Goal: Transaction & Acquisition: Book appointment/travel/reservation

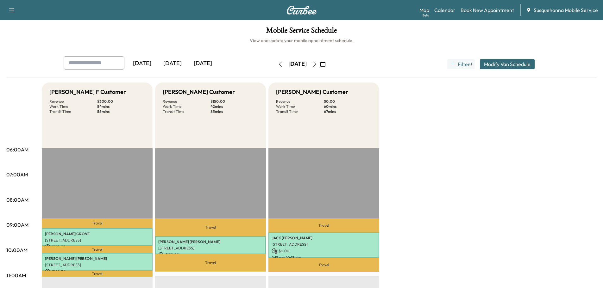
click at [316, 65] on icon "button" at bounding box center [314, 64] width 3 height 5
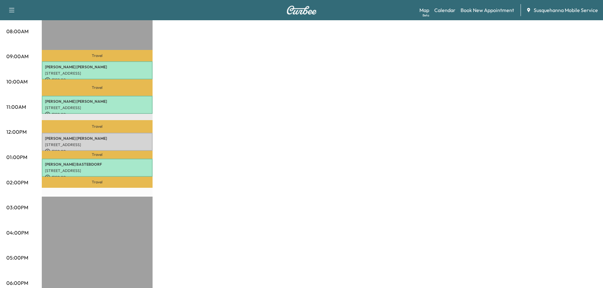
scroll to position [34, 0]
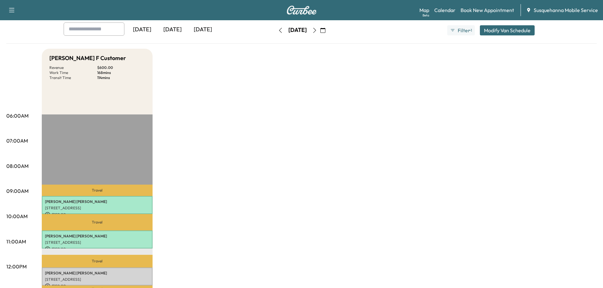
click at [278, 31] on icon "button" at bounding box center [280, 30] width 5 height 5
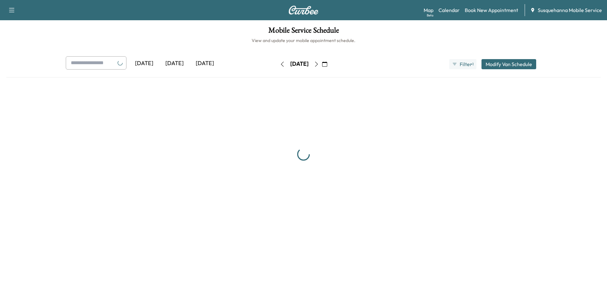
click at [262, 31] on h1 "Mobile Service Schedule" at bounding box center [303, 32] width 595 height 11
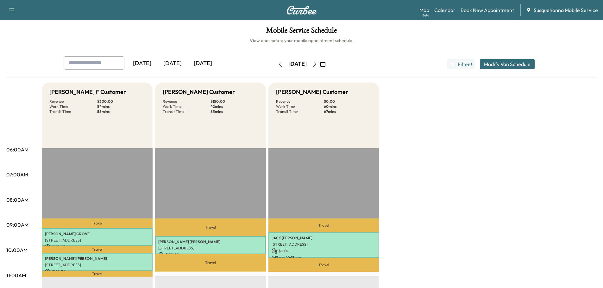
click at [320, 65] on button "button" at bounding box center [314, 64] width 11 height 10
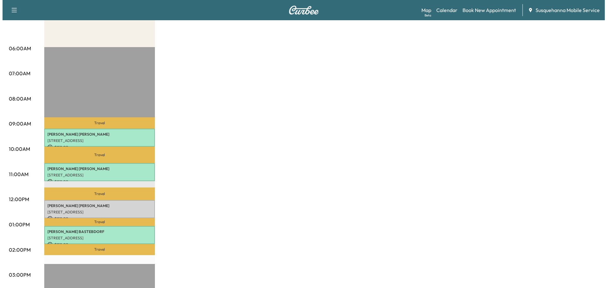
scroll to position [135, 0]
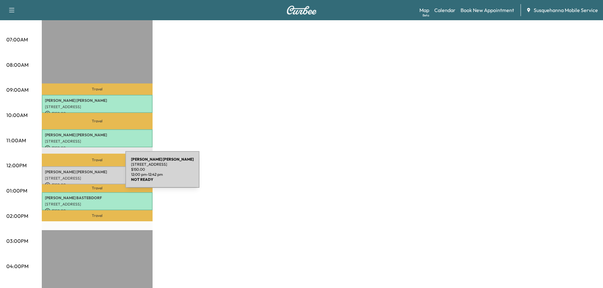
click at [78, 173] on div "[PERSON_NAME] [STREET_ADDRESS] $ 150.00 12:00 pm - 12:42 pm" at bounding box center [97, 175] width 111 height 18
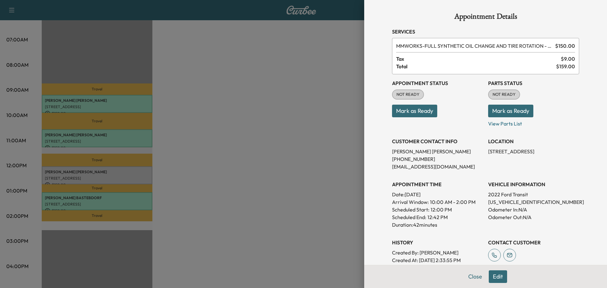
click at [502, 204] on p "[US_VEHICLE_IDENTIFICATION_NUMBER]" at bounding box center [533, 202] width 91 height 8
copy p "[US_VEHICLE_IDENTIFICATION_NUMBER]"
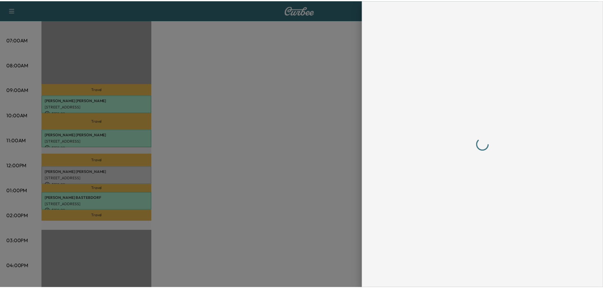
scroll to position [0, 0]
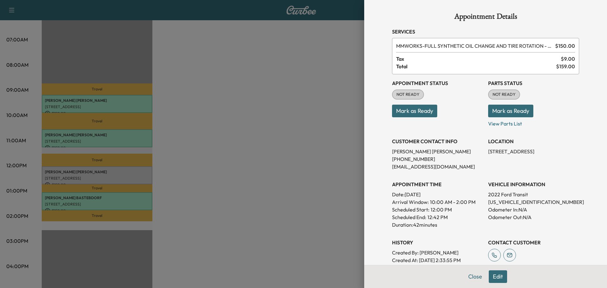
click at [488, 109] on button "Mark as Ready" at bounding box center [510, 111] width 45 height 13
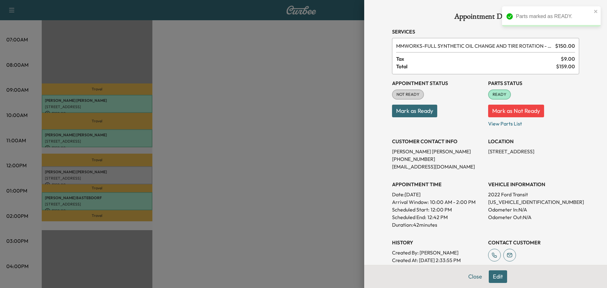
click at [414, 111] on button "Mark as Ready" at bounding box center [414, 111] width 45 height 13
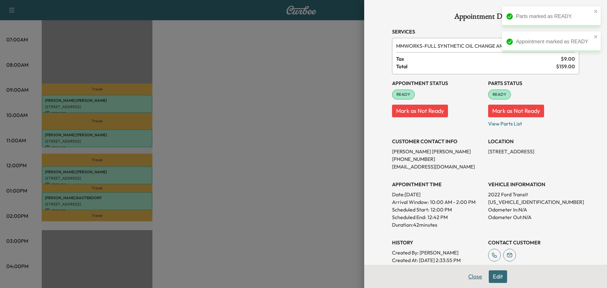
click at [473, 274] on button "Close" at bounding box center [475, 276] width 22 height 13
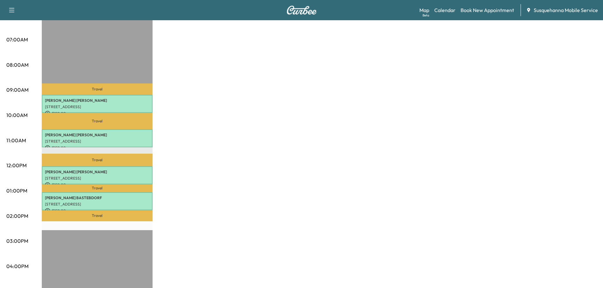
scroll to position [34, 0]
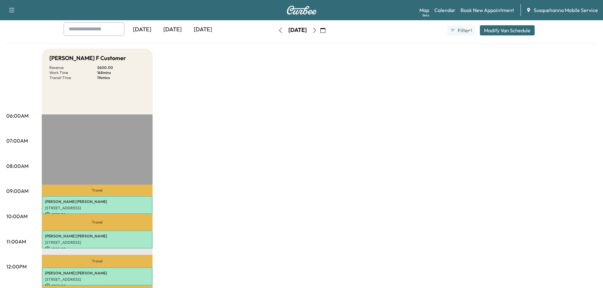
click at [317, 31] on icon "button" at bounding box center [314, 30] width 5 height 5
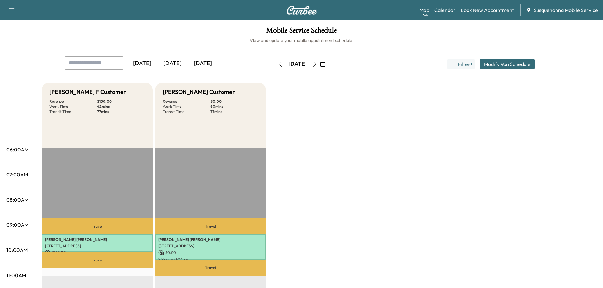
click at [317, 64] on icon "button" at bounding box center [314, 64] width 5 height 5
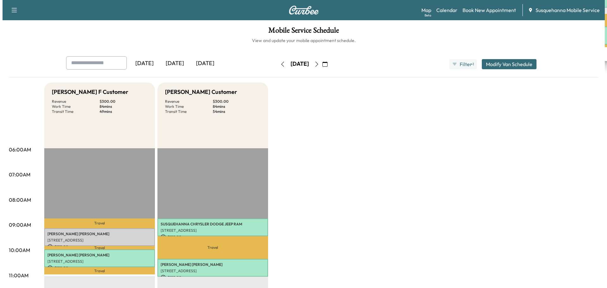
scroll to position [34, 0]
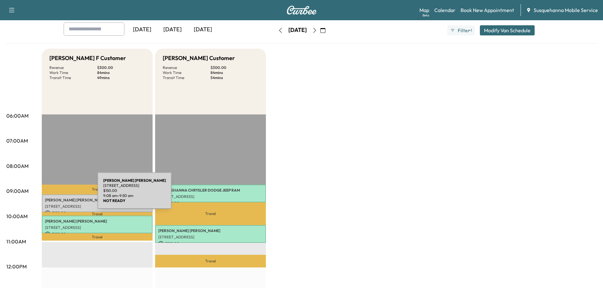
click at [50, 195] on div "[PERSON_NAME] [STREET_ADDRESS] $ 150.00 9:08 am - 9:50 am" at bounding box center [97, 204] width 111 height 18
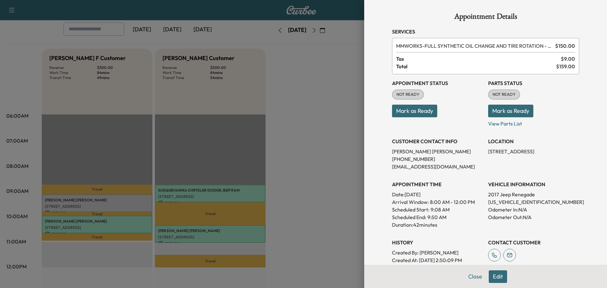
click at [509, 203] on p "[US_VEHICLE_IDENTIFICATION_NUMBER]" at bounding box center [533, 202] width 91 height 8
copy p "[US_VEHICLE_IDENTIFICATION_NUMBER]"
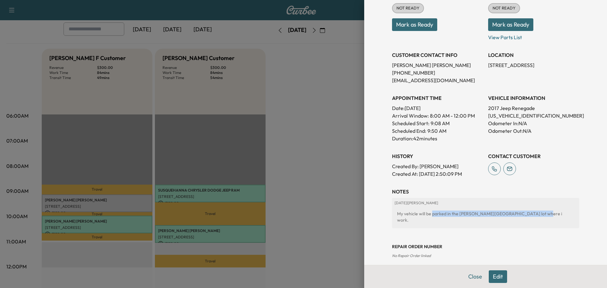
drag, startPoint x: 427, startPoint y: 214, endPoint x: 524, endPoint y: 214, distance: 96.8
click at [524, 214] on div "My vehicle will be parked in the [PERSON_NAME][GEOGRAPHIC_DATA] lot where i wor…" at bounding box center [486, 217] width 182 height 18
copy div "parked in the [PERSON_NAME][GEOGRAPHIC_DATA] parking lot where i work"
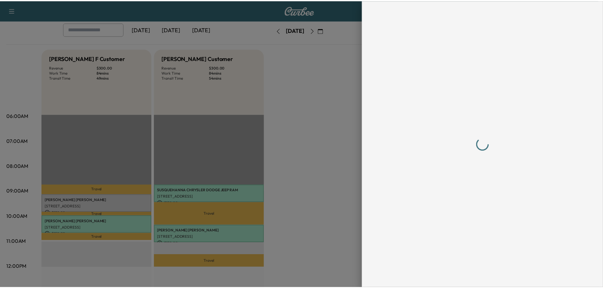
scroll to position [0, 0]
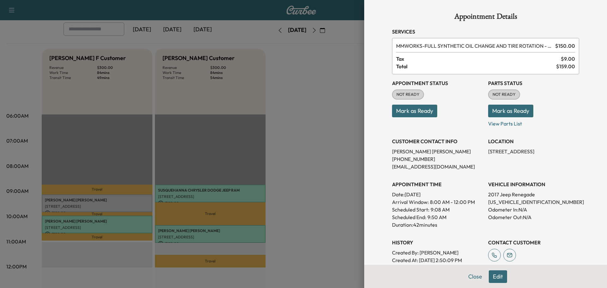
click at [495, 113] on button "Mark as Ready" at bounding box center [510, 111] width 45 height 13
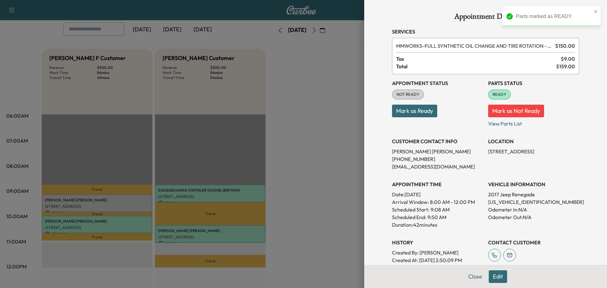
click at [419, 114] on button "Mark as Ready" at bounding box center [414, 111] width 45 height 13
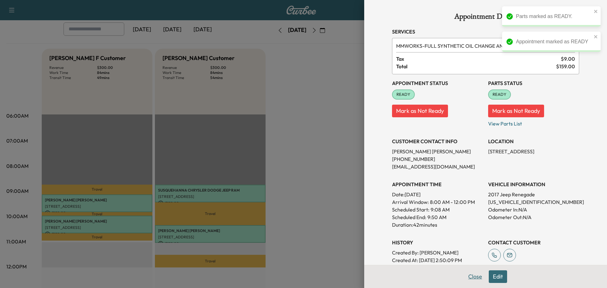
click at [466, 281] on button "Close" at bounding box center [475, 276] width 22 height 13
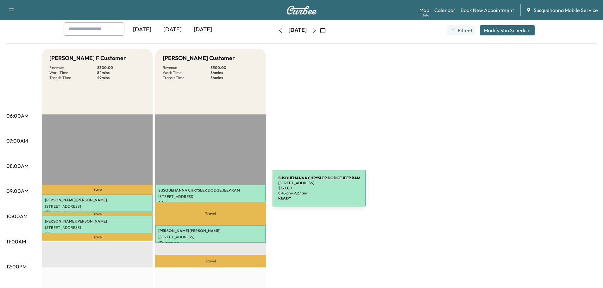
click at [225, 192] on p "SUSQUEHANNA CHRYSLER DODGE JEEP RAM" at bounding box center [210, 190] width 104 height 5
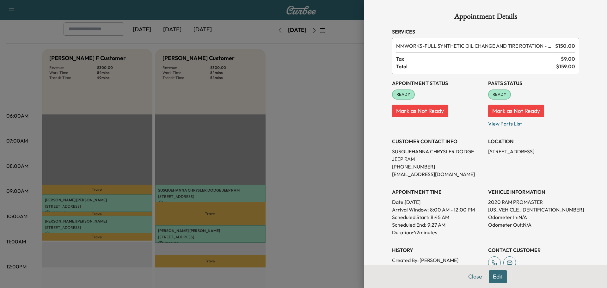
drag, startPoint x: 500, startPoint y: 211, endPoint x: 553, endPoint y: 225, distance: 54.6
click at [553, 226] on p "Odometer Out: N/A" at bounding box center [533, 225] width 91 height 8
click at [523, 211] on p "[US_VEHICLE_IDENTIFICATION_NUMBER]" at bounding box center [533, 210] width 91 height 8
copy p "[US_VEHICLE_IDENTIFICATION_NUMBER]"
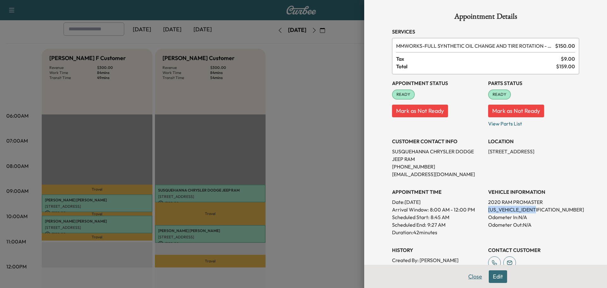
click at [471, 276] on button "Close" at bounding box center [475, 276] width 22 height 13
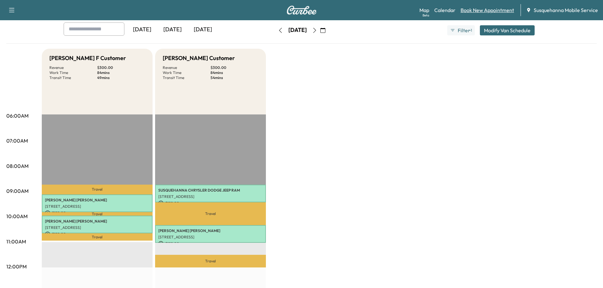
click at [495, 11] on link "Book New Appointment" at bounding box center [486, 10] width 53 height 8
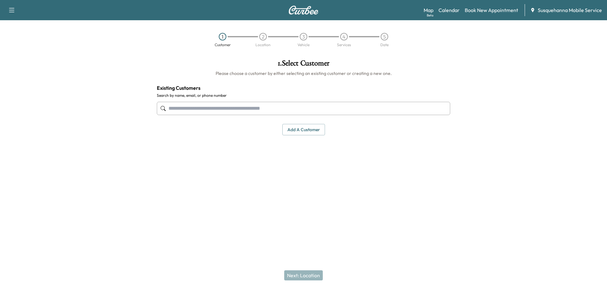
click at [266, 111] on input "text" at bounding box center [304, 108] width 294 height 13
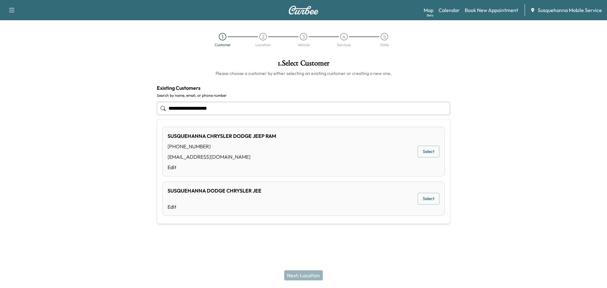
click at [427, 150] on button "Select" at bounding box center [429, 152] width 22 height 12
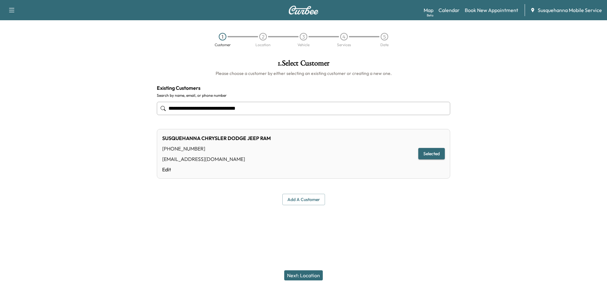
type input "**********"
click at [307, 278] on button "Next: Location" at bounding box center [303, 275] width 39 height 10
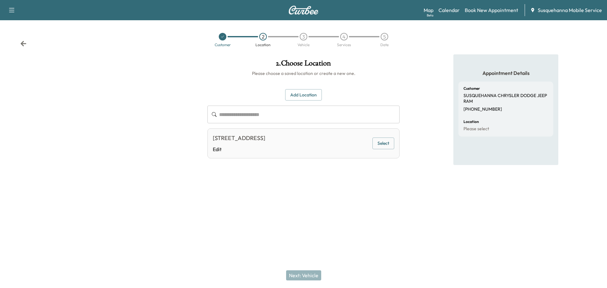
click at [389, 142] on button "Select" at bounding box center [384, 144] width 22 height 12
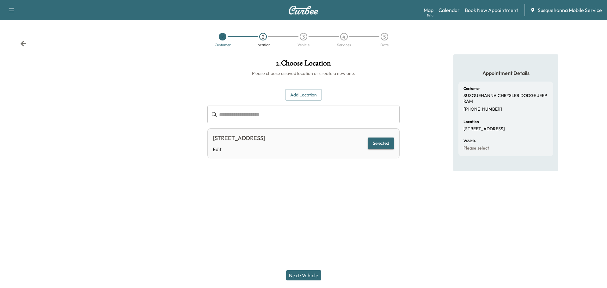
click at [307, 277] on button "Next: Vehicle" at bounding box center [303, 275] width 35 height 10
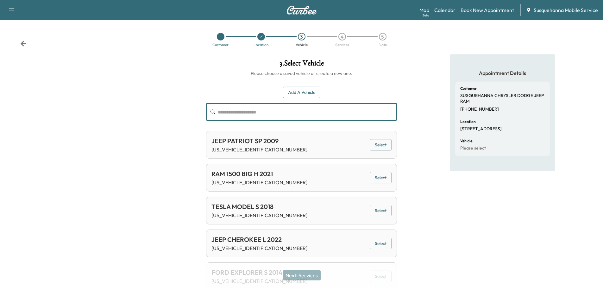
paste input "**********"
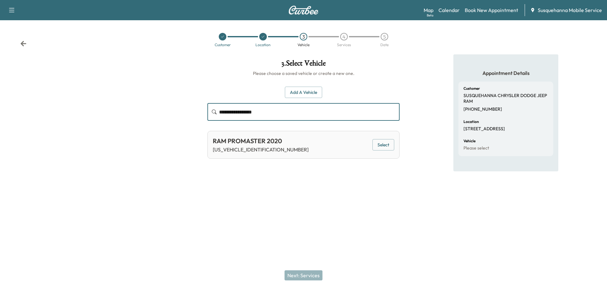
type input "**********"
click at [381, 144] on button "Select" at bounding box center [384, 145] width 22 height 12
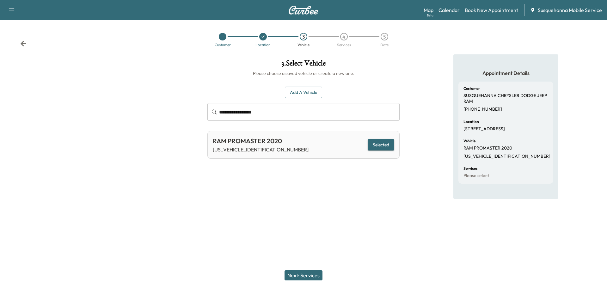
click at [319, 270] on button "Next: Services" at bounding box center [304, 275] width 38 height 10
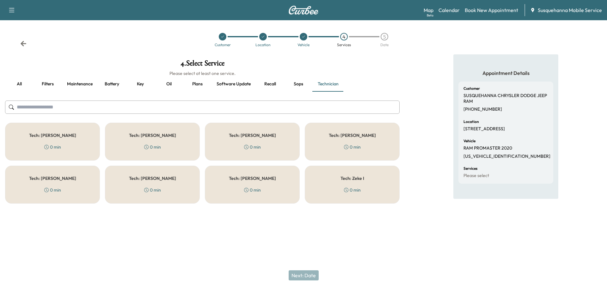
click at [21, 84] on button "all" at bounding box center [19, 84] width 28 height 15
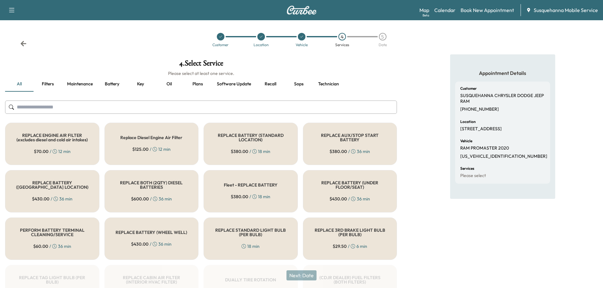
click at [157, 111] on input "text" at bounding box center [201, 107] width 392 height 13
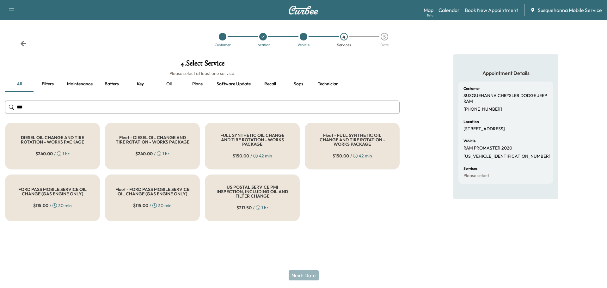
type input "***"
click at [251, 144] on h5 "FULL SYNTHETIC OIL CHANGE AND TIRE ROTATION - WORKS PACKAGE" at bounding box center [252, 139] width 74 height 13
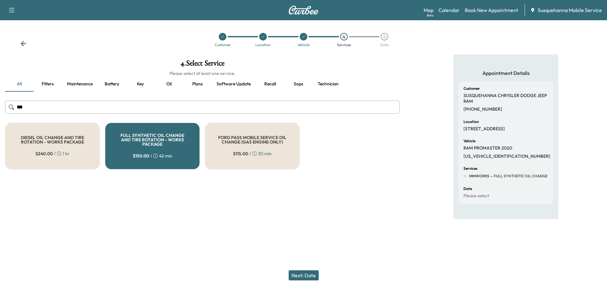
click at [308, 271] on button "Next: Date" at bounding box center [304, 275] width 30 height 10
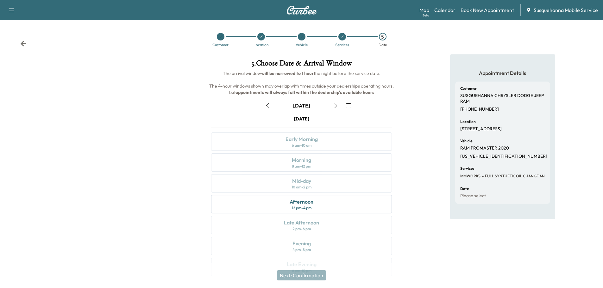
click at [348, 105] on icon "button" at bounding box center [348, 105] width 5 height 5
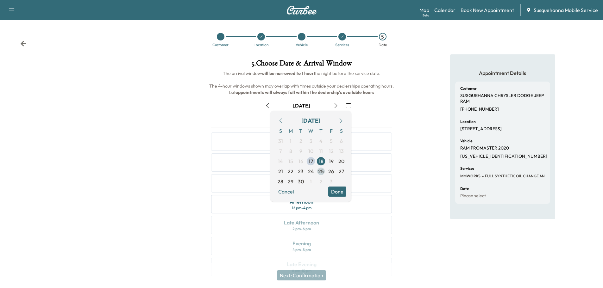
click at [321, 172] on span "25" at bounding box center [321, 172] width 6 height 8
click at [345, 193] on button "Done" at bounding box center [337, 192] width 18 height 10
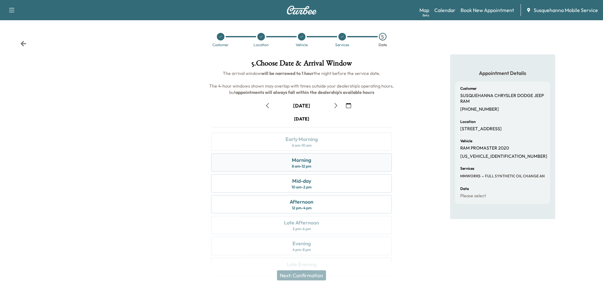
click at [343, 163] on div "Morning 8 am - 12 pm" at bounding box center [301, 162] width 181 height 18
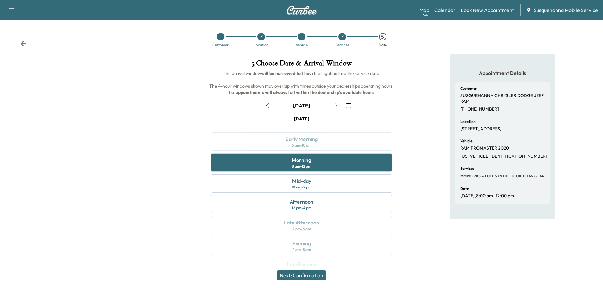
click at [306, 274] on button "Next: Confirmation" at bounding box center [301, 275] width 49 height 10
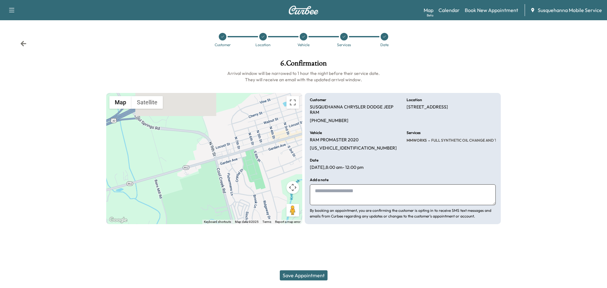
click at [316, 275] on button "Save Appointment" at bounding box center [304, 275] width 48 height 10
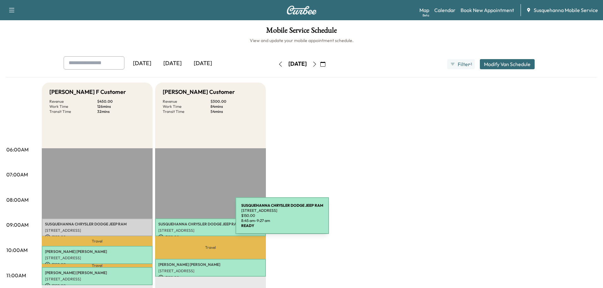
scroll to position [34, 0]
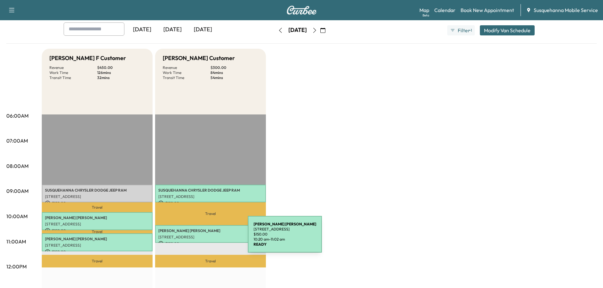
click at [200, 238] on p "[STREET_ADDRESS]" at bounding box center [210, 237] width 104 height 5
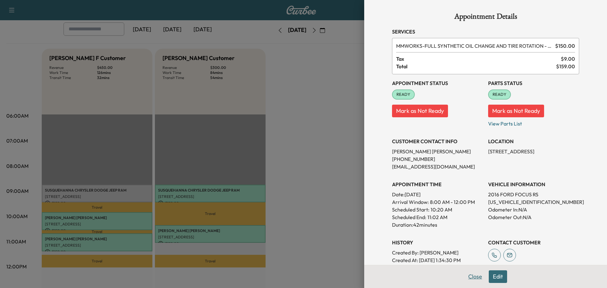
click at [473, 280] on button "Close" at bounding box center [475, 276] width 22 height 13
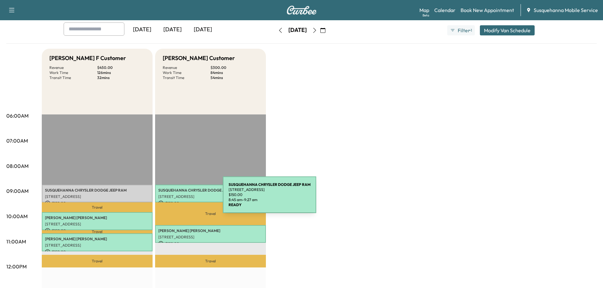
click at [179, 191] on p "SUSQUEHANNA CHRYSLER DODGE JEEP RAM" at bounding box center [210, 190] width 104 height 5
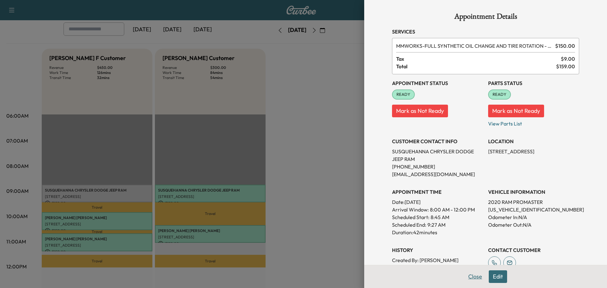
click at [473, 276] on button "Close" at bounding box center [475, 276] width 22 height 13
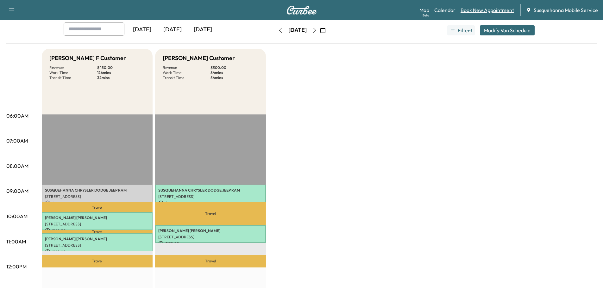
click at [480, 10] on link "Book New Appointment" at bounding box center [486, 10] width 53 height 8
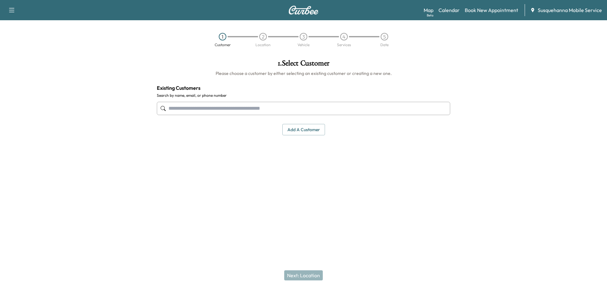
click at [292, 113] on input "text" at bounding box center [304, 108] width 294 height 13
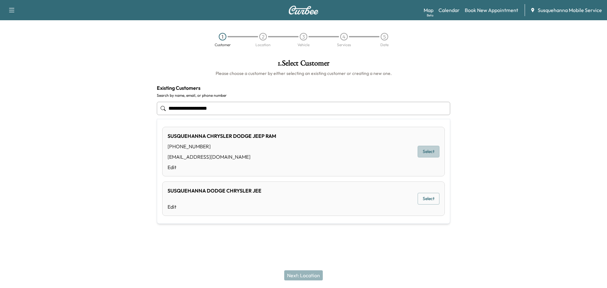
click at [427, 152] on button "Select" at bounding box center [429, 152] width 22 height 12
type input "**********"
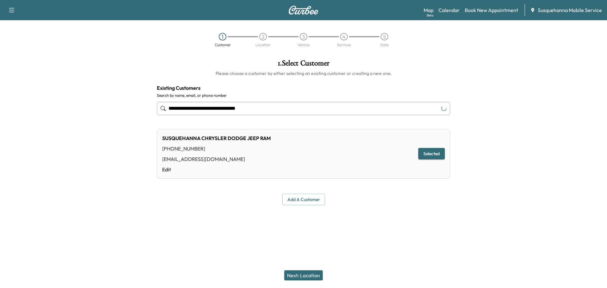
click at [316, 275] on button "Next: Location" at bounding box center [303, 275] width 39 height 10
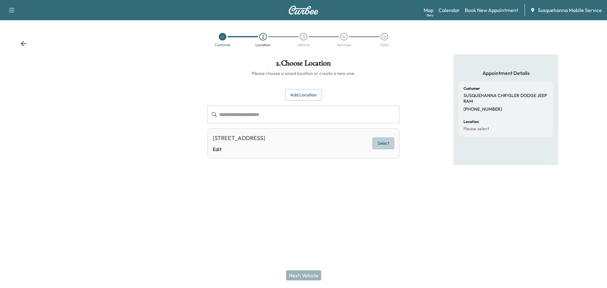
click at [393, 144] on button "Select" at bounding box center [384, 144] width 22 height 12
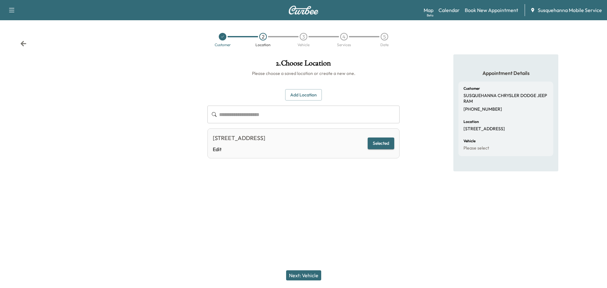
click at [310, 275] on button "Next: Vehicle" at bounding box center [303, 275] width 35 height 10
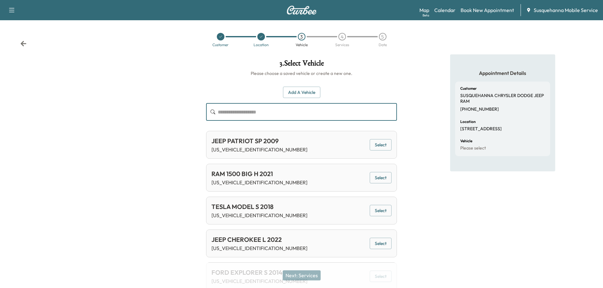
paste input "**********"
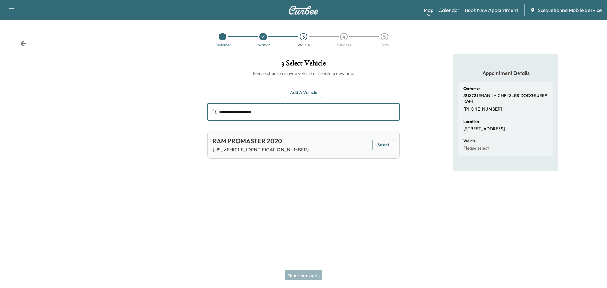
type input "**********"
click at [385, 145] on button "Select" at bounding box center [384, 145] width 22 height 12
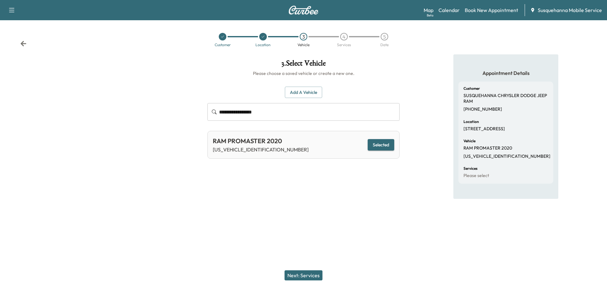
click at [306, 274] on button "Next: Services" at bounding box center [304, 275] width 38 height 10
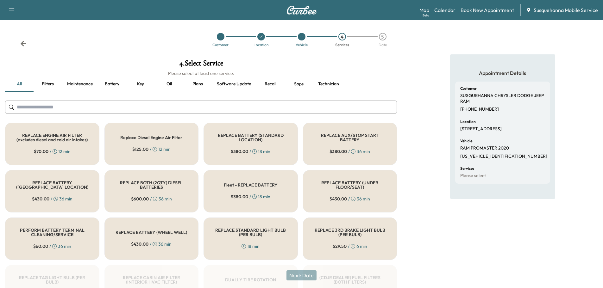
click at [215, 109] on input "text" at bounding box center [201, 107] width 392 height 13
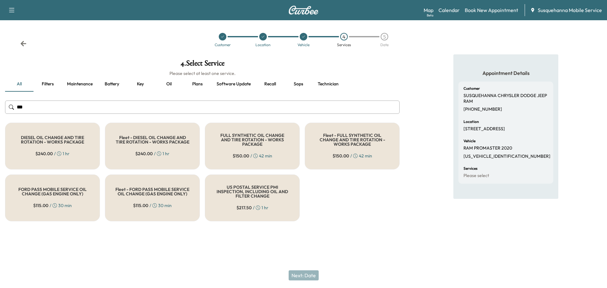
type input "***"
click at [238, 147] on div "FULL SYNTHETIC OIL CHANGE AND TIRE ROTATION - WORKS PACKAGE $ 150.00 / 42 min" at bounding box center [252, 146] width 95 height 47
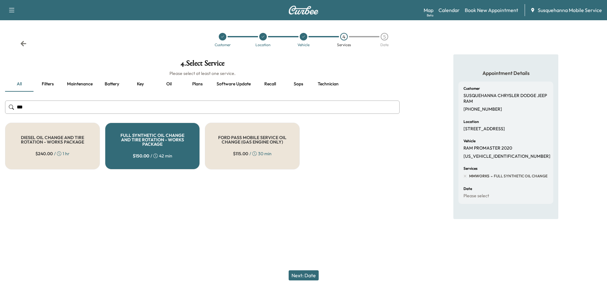
click at [310, 273] on button "Next: Date" at bounding box center [304, 275] width 30 height 10
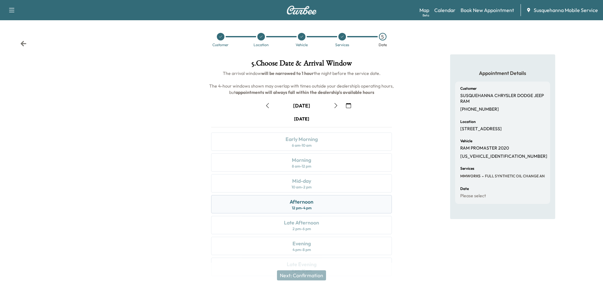
click at [322, 209] on div "Afternoon 12 pm - 4 pm" at bounding box center [301, 204] width 181 height 18
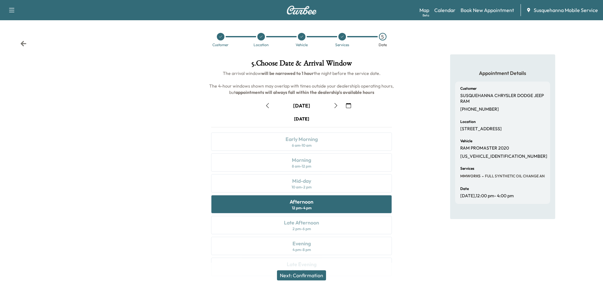
click at [316, 277] on button "Next: Confirmation" at bounding box center [301, 275] width 49 height 10
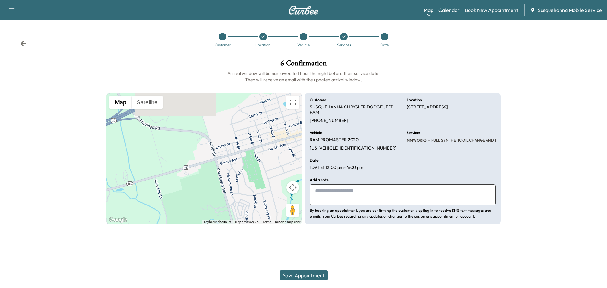
click at [305, 281] on div "Save Appointment" at bounding box center [303, 275] width 607 height 25
click at [307, 275] on button "Save Appointment" at bounding box center [304, 275] width 48 height 10
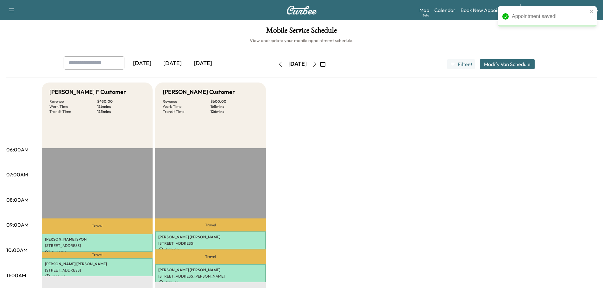
click at [325, 65] on icon "button" at bounding box center [322, 64] width 5 height 5
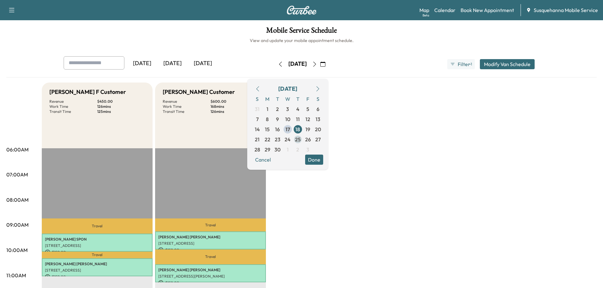
click at [300, 139] on span "25" at bounding box center [298, 140] width 6 height 8
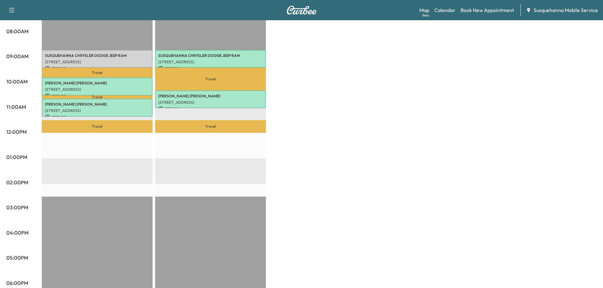
scroll to position [67, 0]
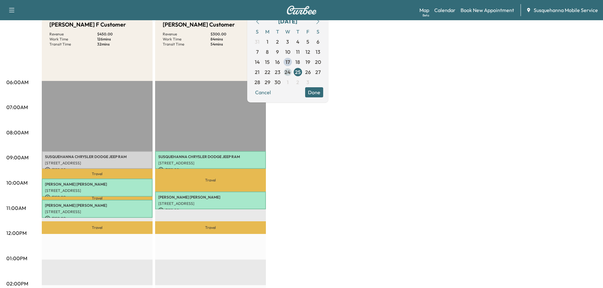
click at [290, 71] on span "24" at bounding box center [287, 72] width 6 height 8
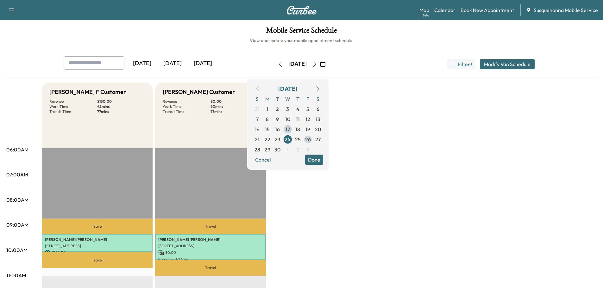
click at [311, 139] on span "26" at bounding box center [308, 140] width 6 height 8
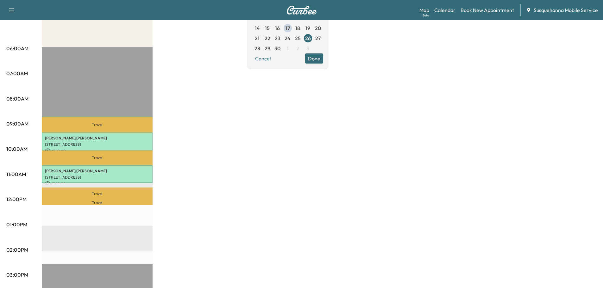
scroll to position [34, 0]
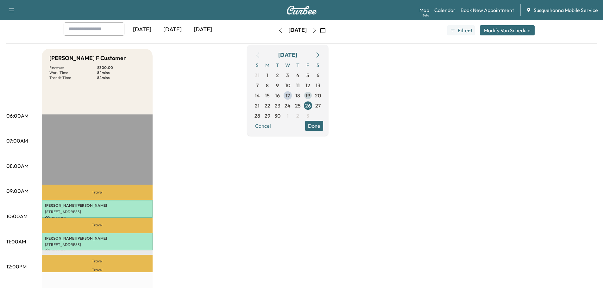
click at [310, 96] on span "19" at bounding box center [307, 96] width 5 height 8
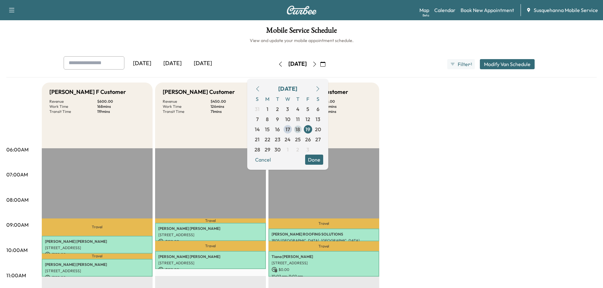
click at [303, 130] on span "18" at bounding box center [298, 129] width 10 height 10
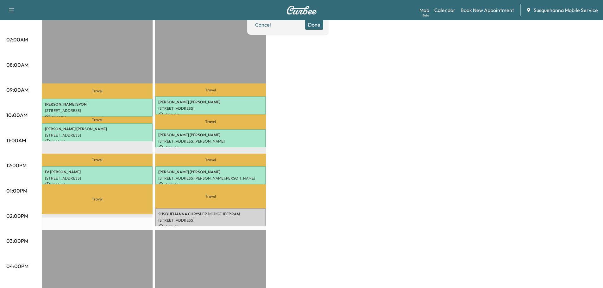
scroll to position [169, 0]
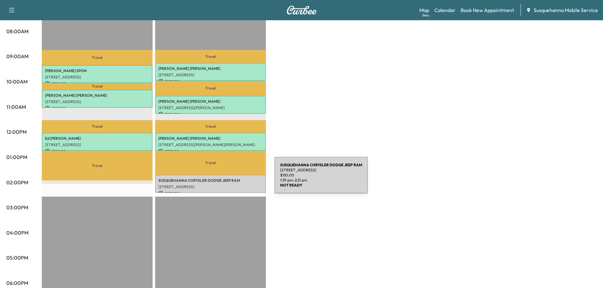
click at [227, 179] on p "SUSQUEHANNA CHRYSLER DODGE JEEP RAM" at bounding box center [210, 180] width 104 height 5
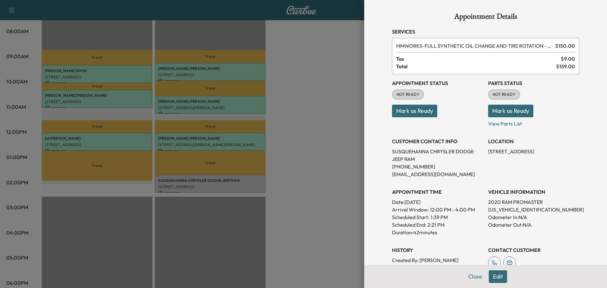
click at [490, 277] on button "Edit" at bounding box center [498, 276] width 18 height 13
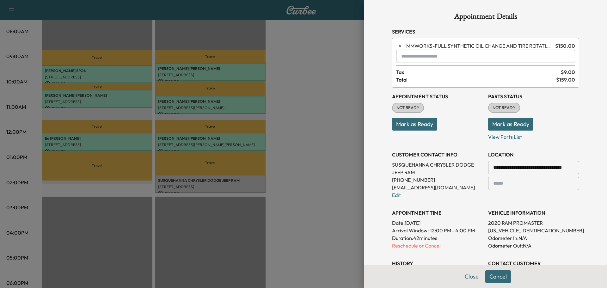
click at [415, 247] on p "Reschedule or Cancel" at bounding box center [437, 246] width 91 height 8
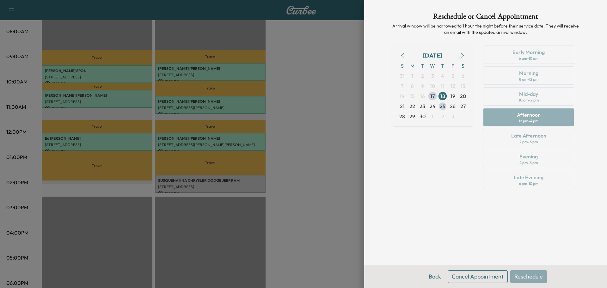
click at [442, 106] on span "25" at bounding box center [443, 106] width 6 height 8
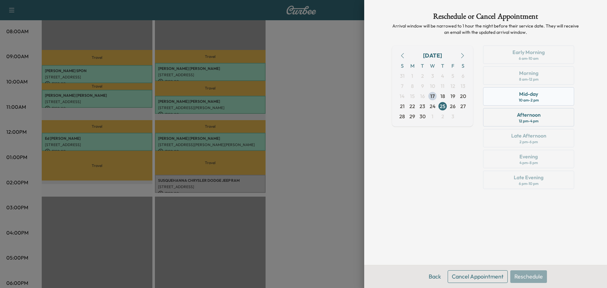
click at [524, 97] on div "Mid-day" at bounding box center [528, 94] width 19 height 8
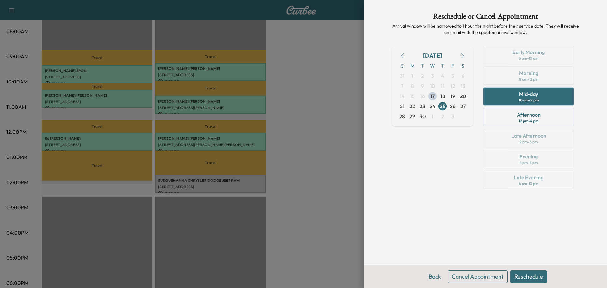
click at [531, 274] on button "Reschedule" at bounding box center [529, 276] width 37 height 13
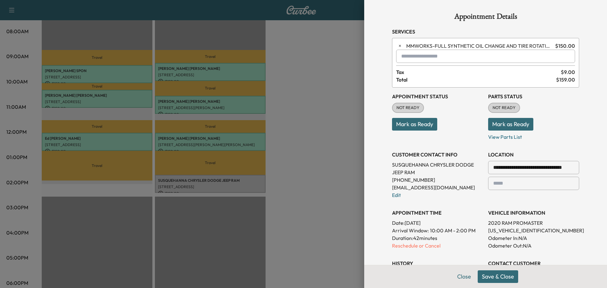
click at [499, 282] on button "Save & Close" at bounding box center [498, 276] width 40 height 13
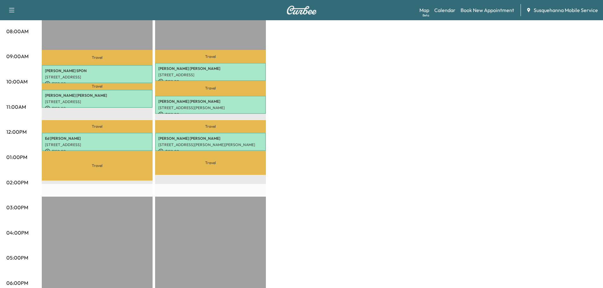
scroll to position [67, 0]
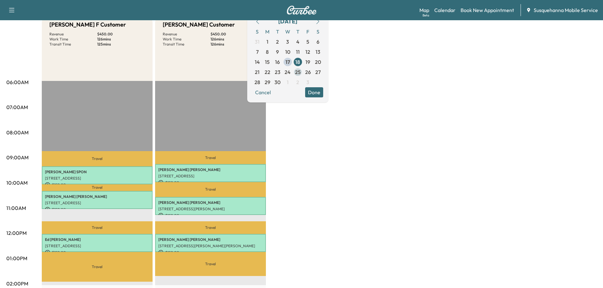
click at [300, 71] on span "25" at bounding box center [298, 72] width 6 height 8
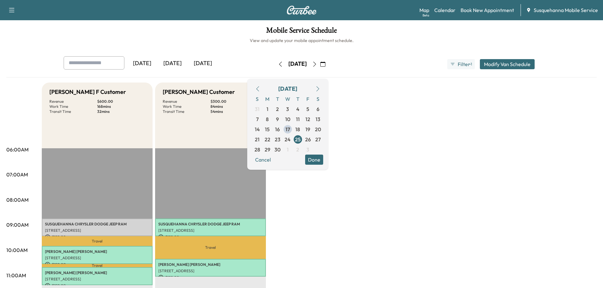
click at [323, 155] on button "Done" at bounding box center [314, 160] width 18 height 10
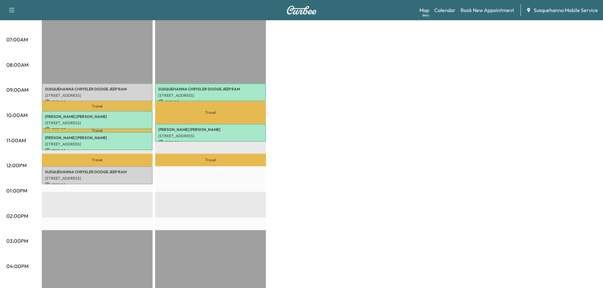
scroll to position [101, 0]
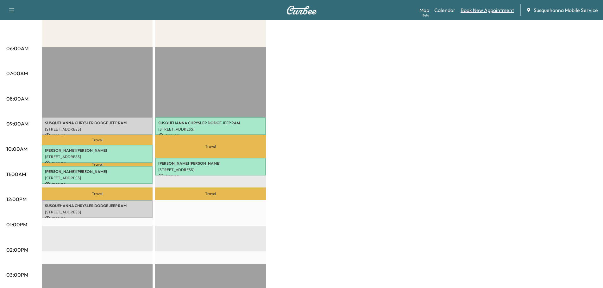
click at [485, 10] on link "Book New Appointment" at bounding box center [486, 10] width 53 height 8
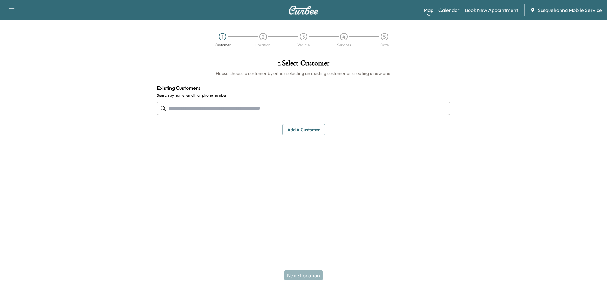
click at [323, 106] on input "text" at bounding box center [304, 108] width 294 height 13
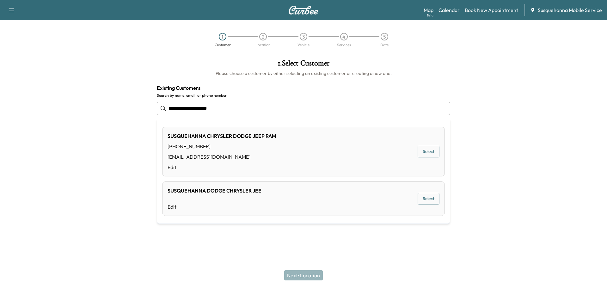
click at [432, 156] on button "Select" at bounding box center [429, 152] width 22 height 12
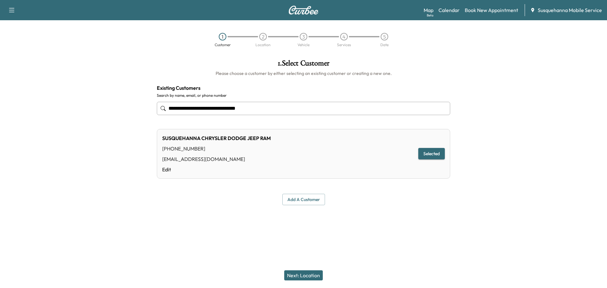
type input "**********"
click at [319, 276] on button "Next: Location" at bounding box center [303, 275] width 39 height 10
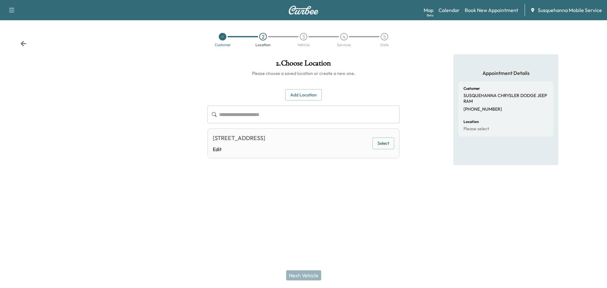
click at [393, 145] on button "Select" at bounding box center [384, 144] width 22 height 12
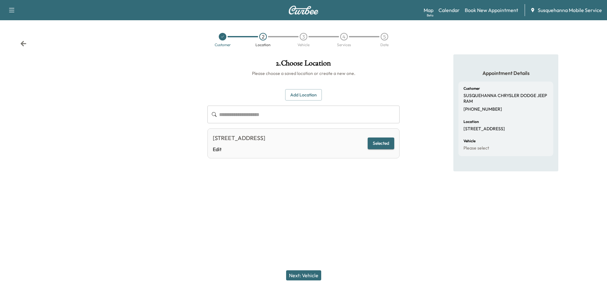
click at [318, 274] on button "Next: Vehicle" at bounding box center [303, 275] width 35 height 10
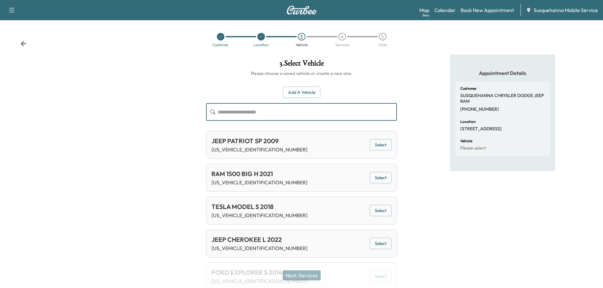
paste input "**********"
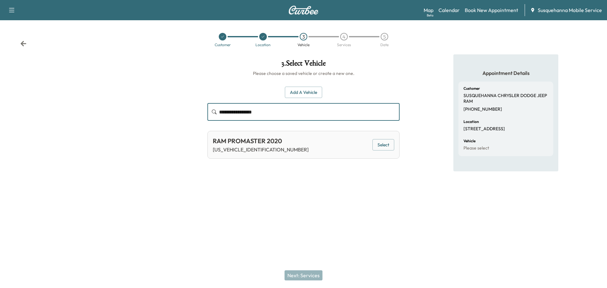
type input "**********"
click at [382, 145] on button "Select" at bounding box center [384, 145] width 22 height 12
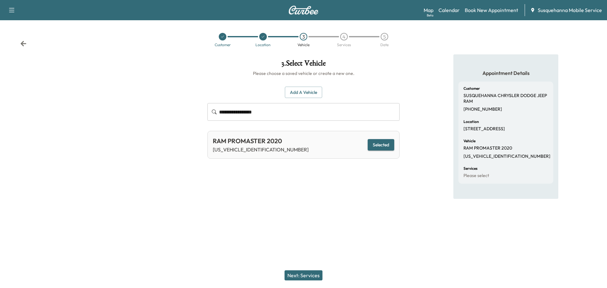
click at [310, 279] on button "Next: Services" at bounding box center [304, 275] width 38 height 10
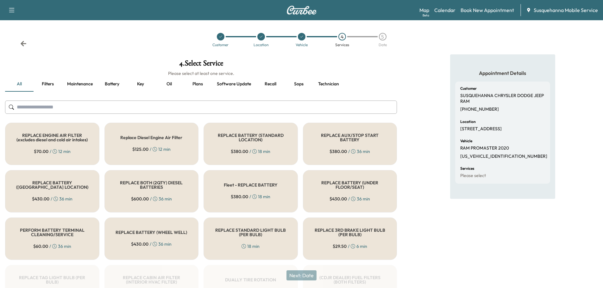
click at [165, 111] on input "text" at bounding box center [201, 107] width 392 height 13
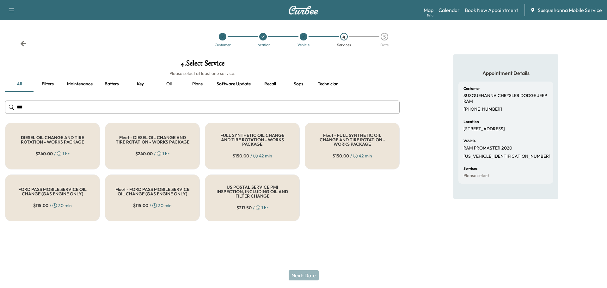
type input "***"
click at [240, 144] on h5 "FULL SYNTHETIC OIL CHANGE AND TIRE ROTATION - WORKS PACKAGE" at bounding box center [252, 139] width 74 height 13
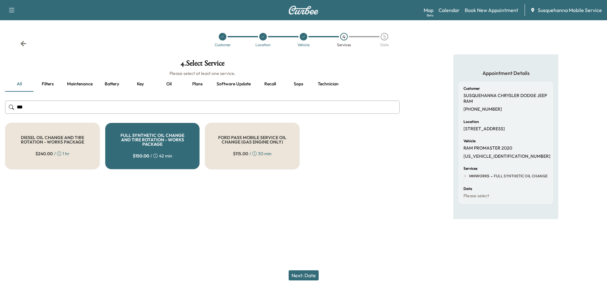
click at [304, 270] on div "Next: Date" at bounding box center [303, 275] width 607 height 25
click at [304, 276] on button "Next: Date" at bounding box center [304, 275] width 30 height 10
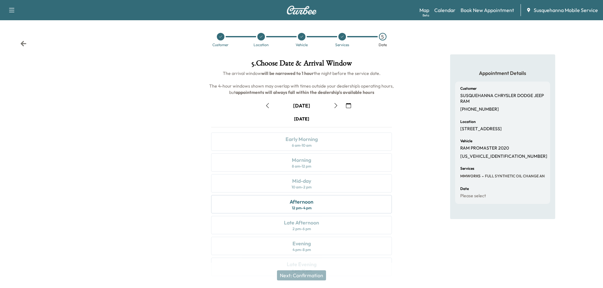
click at [351, 106] on button "button" at bounding box center [348, 106] width 11 height 10
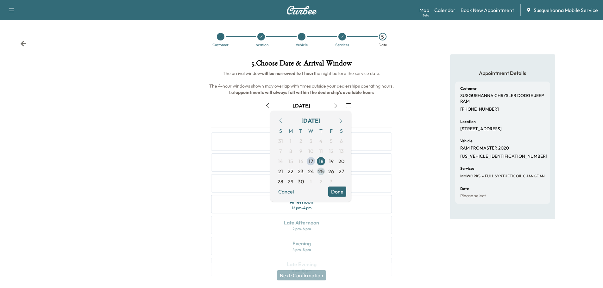
click at [322, 171] on span "25" at bounding box center [321, 172] width 6 height 8
click at [340, 189] on button "Done" at bounding box center [337, 192] width 18 height 10
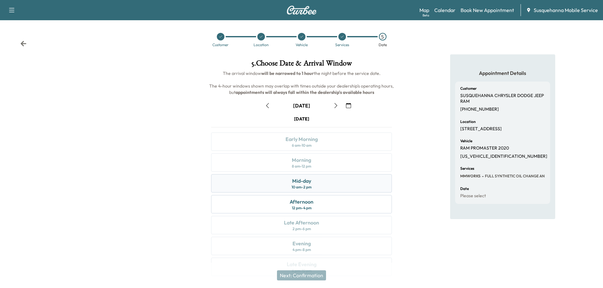
click at [325, 189] on div "Mid-day 10 am - 2 pm" at bounding box center [301, 183] width 181 height 18
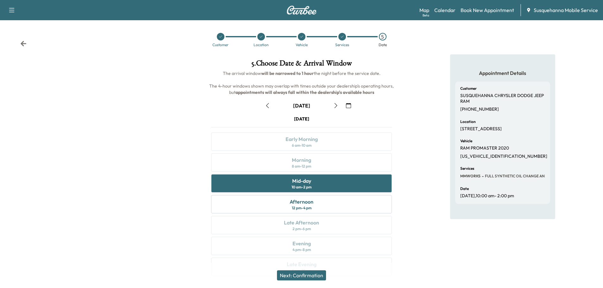
click at [308, 279] on button "Next: Confirmation" at bounding box center [301, 275] width 49 height 10
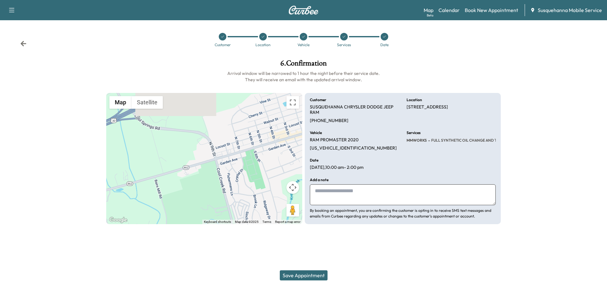
click at [303, 271] on button "Save Appointment" at bounding box center [304, 275] width 48 height 10
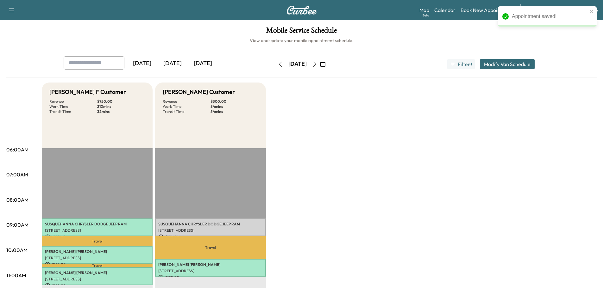
scroll to position [101, 0]
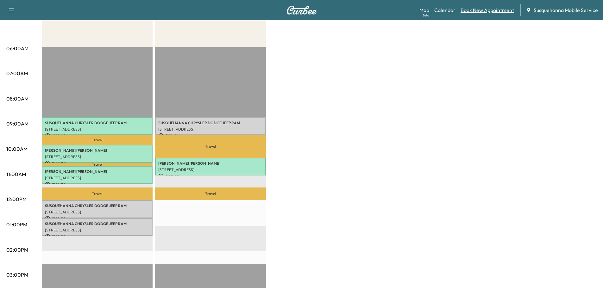
click at [484, 10] on link "Book New Appointment" at bounding box center [486, 10] width 53 height 8
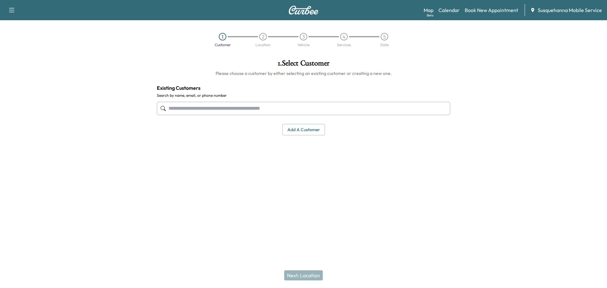
click at [314, 104] on input "text" at bounding box center [304, 108] width 294 height 13
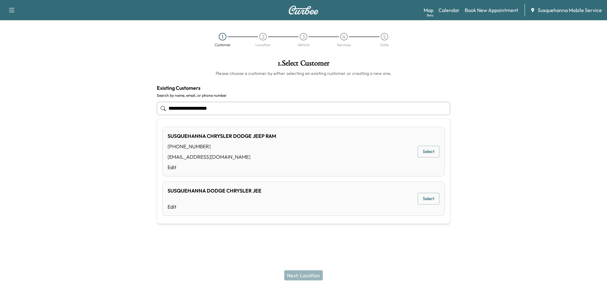
click at [442, 152] on div "SUSQUEHANNA CHRYSLER DODGE JEEP RAM [PHONE_NUMBER] [EMAIL_ADDRESS][DOMAIN_NAME]…" at bounding box center [303, 152] width 283 height 50
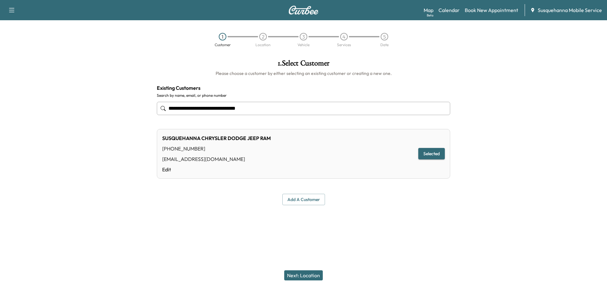
type input "**********"
click at [439, 152] on button "Selected" at bounding box center [431, 154] width 27 height 12
click at [322, 271] on button "Next: Location" at bounding box center [303, 275] width 39 height 10
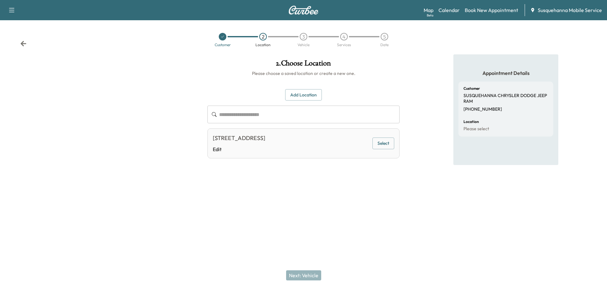
click at [389, 145] on button "Select" at bounding box center [384, 144] width 22 height 12
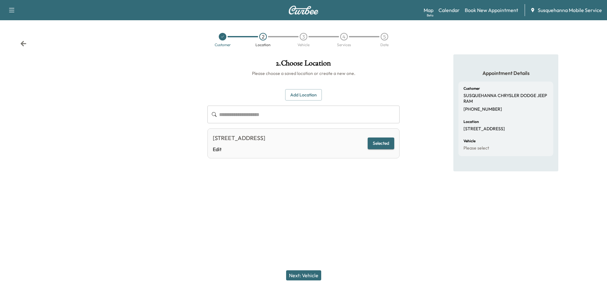
click at [291, 277] on button "Next: Vehicle" at bounding box center [303, 275] width 35 height 10
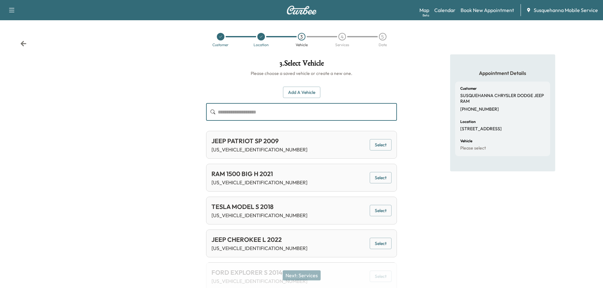
paste input "**********"
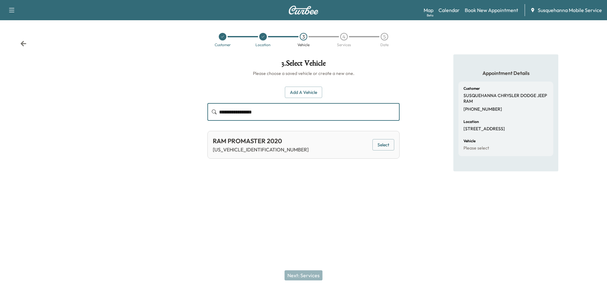
type input "**********"
click at [305, 272] on div "Next: Services" at bounding box center [303, 275] width 607 height 25
click at [389, 146] on button "Select" at bounding box center [384, 145] width 22 height 12
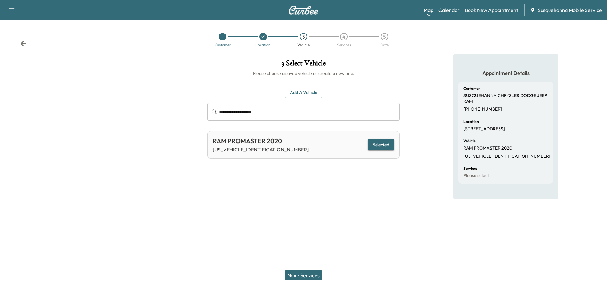
click at [313, 273] on button "Next: Services" at bounding box center [304, 275] width 38 height 10
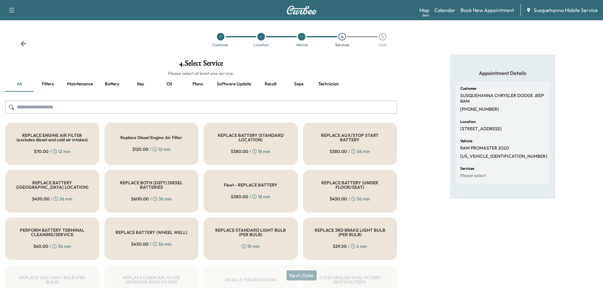
click at [136, 107] on input "text" at bounding box center [201, 107] width 392 height 13
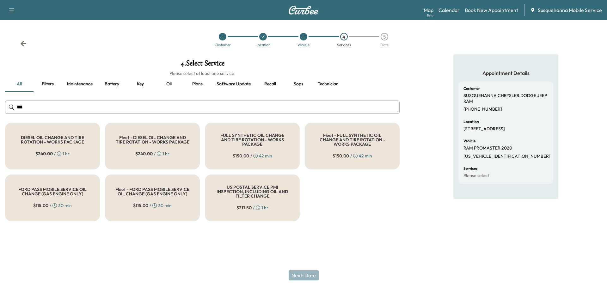
type input "***"
click at [270, 158] on div "FULL SYNTHETIC OIL CHANGE AND TIRE ROTATION - WORKS PACKAGE $ 150.00 / 42 min" at bounding box center [252, 146] width 95 height 47
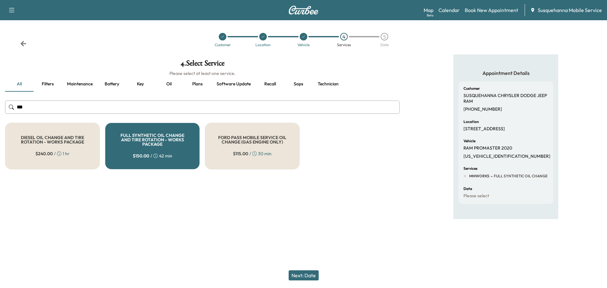
click at [298, 280] on button "Next: Date" at bounding box center [304, 275] width 30 height 10
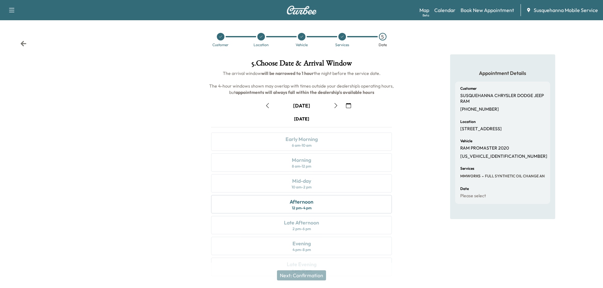
click at [345, 106] on button "button" at bounding box center [348, 106] width 11 height 10
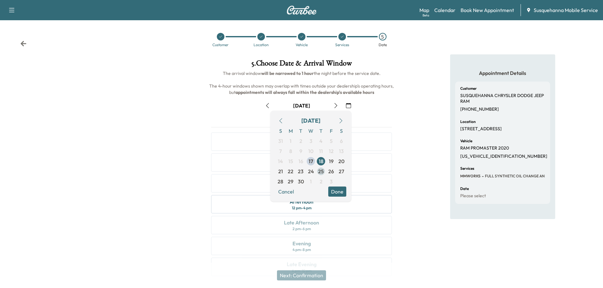
click at [319, 174] on span "25" at bounding box center [321, 172] width 6 height 8
click at [342, 195] on button "Done" at bounding box center [337, 192] width 18 height 10
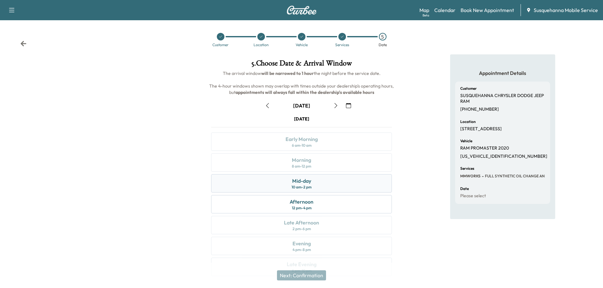
click at [341, 188] on div "Mid-day 10 am - 2 pm" at bounding box center [301, 183] width 181 height 18
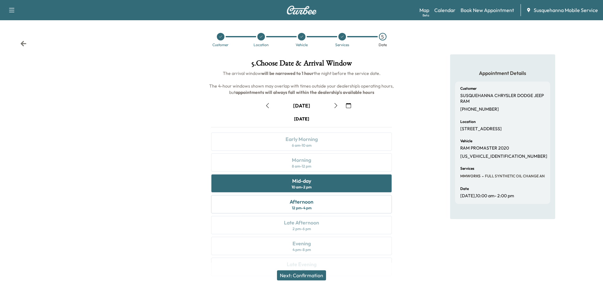
click at [309, 275] on button "Next: Confirmation" at bounding box center [301, 275] width 49 height 10
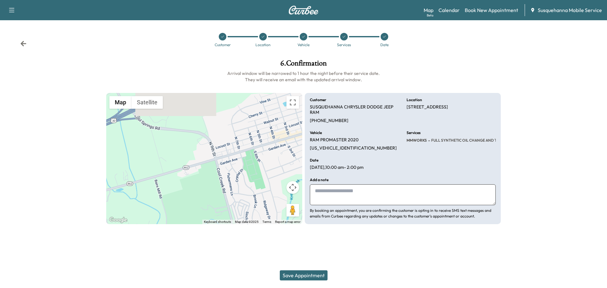
click at [315, 279] on button "Save Appointment" at bounding box center [304, 275] width 48 height 10
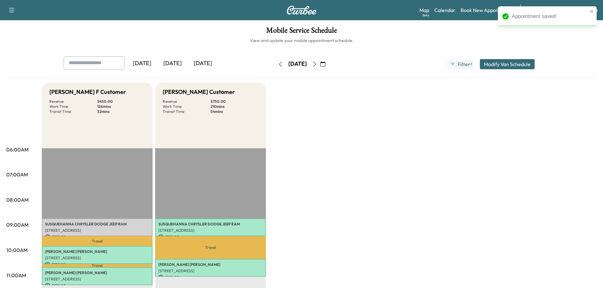
scroll to position [101, 0]
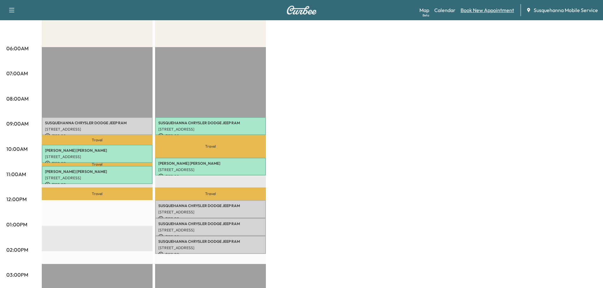
click at [487, 11] on link "Book New Appointment" at bounding box center [486, 10] width 53 height 8
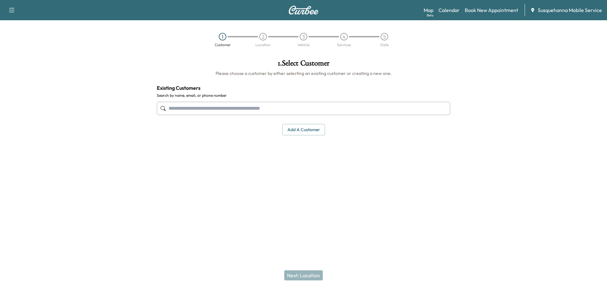
click at [306, 108] on input "text" at bounding box center [304, 108] width 294 height 13
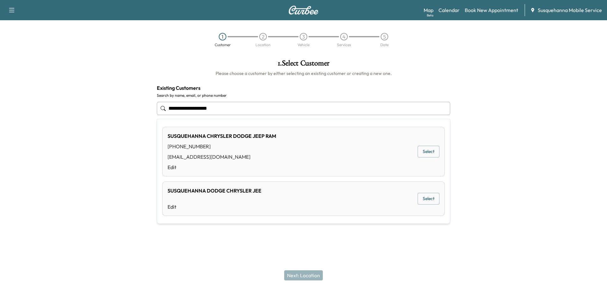
click at [430, 152] on button "Select" at bounding box center [429, 152] width 22 height 12
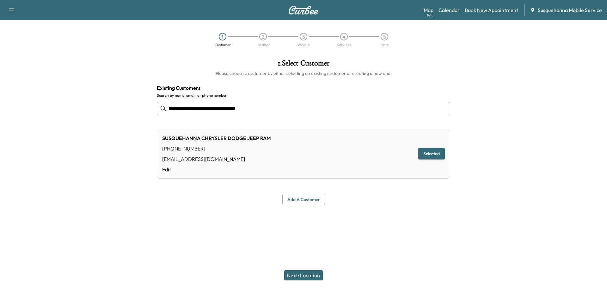
type input "**********"
click at [314, 276] on button "Next: Location" at bounding box center [303, 275] width 39 height 10
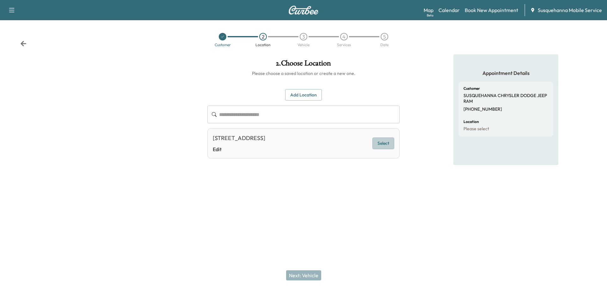
click at [382, 143] on button "Select" at bounding box center [384, 144] width 22 height 12
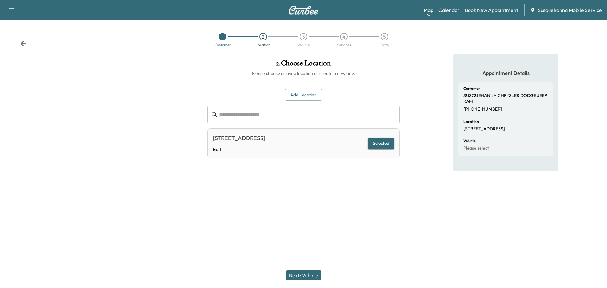
click at [313, 275] on button "Next: Vehicle" at bounding box center [303, 275] width 35 height 10
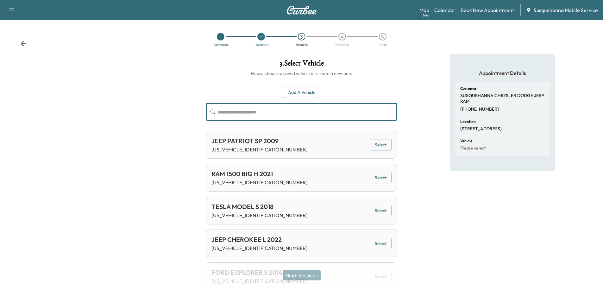
paste input "**********"
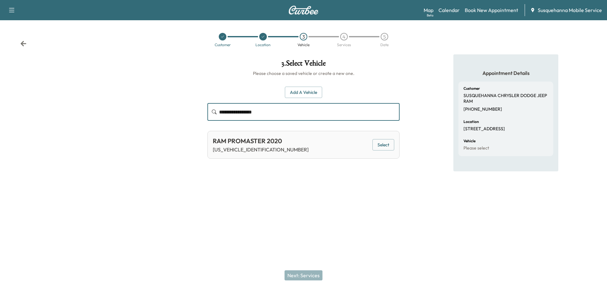
type input "**********"
click at [381, 140] on button "Select" at bounding box center [384, 145] width 22 height 12
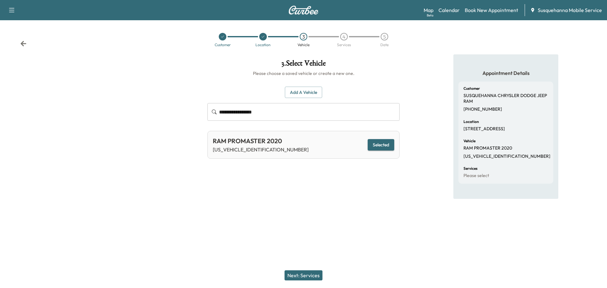
click at [311, 275] on button "Next: Services" at bounding box center [304, 275] width 38 height 10
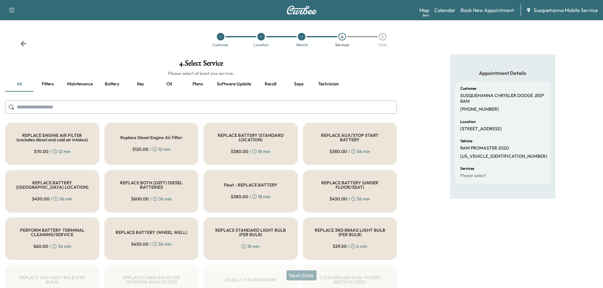
click at [222, 110] on input "text" at bounding box center [201, 107] width 392 height 13
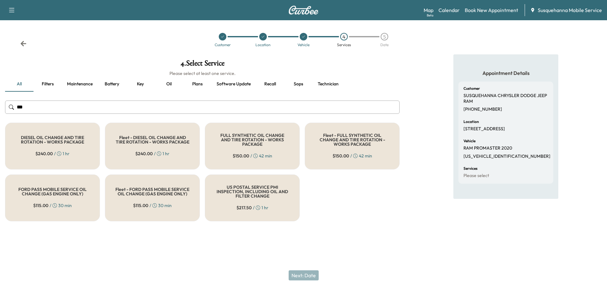
type input "***"
click at [242, 133] on div "FULL SYNTHETIC OIL CHANGE AND TIRE ROTATION - WORKS PACKAGE $ 150.00 / 42 min" at bounding box center [252, 146] width 95 height 47
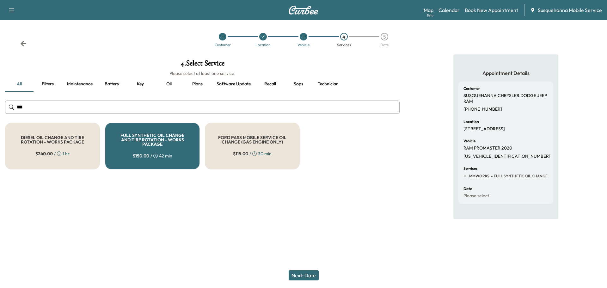
click at [304, 274] on button "Next: Date" at bounding box center [304, 275] width 30 height 10
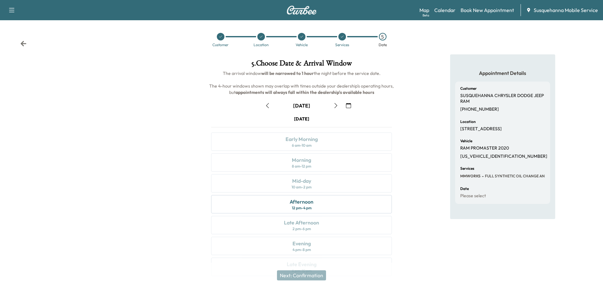
drag, startPoint x: 348, startPoint y: 105, endPoint x: 348, endPoint y: 115, distance: 10.4
click at [348, 105] on icon "button" at bounding box center [348, 105] width 5 height 5
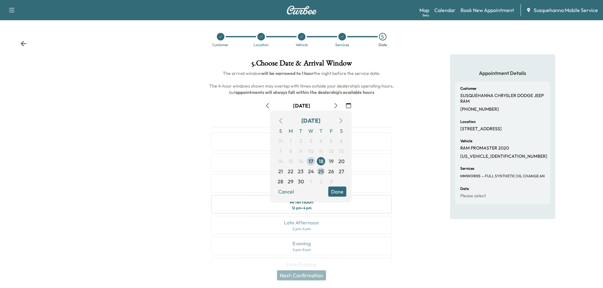
click at [322, 172] on span "25" at bounding box center [321, 172] width 6 height 8
click at [336, 189] on button "Done" at bounding box center [337, 192] width 18 height 10
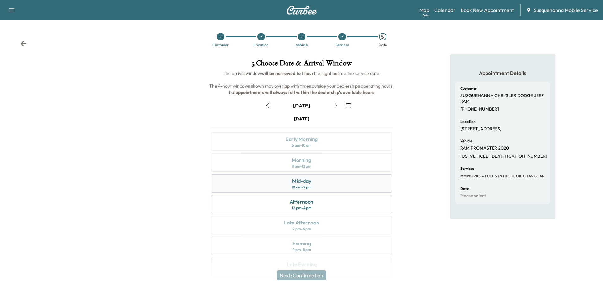
click at [333, 188] on div "Mid-day 10 am - 2 pm" at bounding box center [301, 183] width 181 height 18
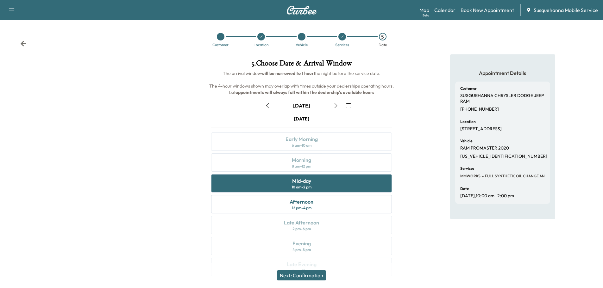
click at [316, 277] on button "Next: Confirmation" at bounding box center [301, 275] width 49 height 10
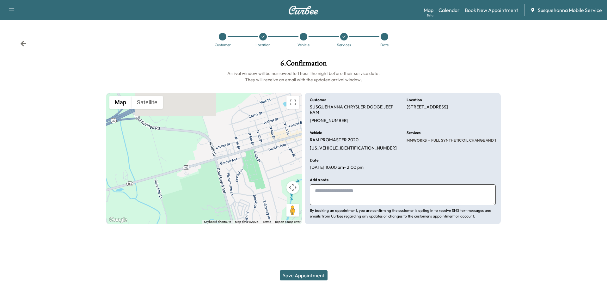
click at [313, 275] on button "Save Appointment" at bounding box center [304, 275] width 48 height 10
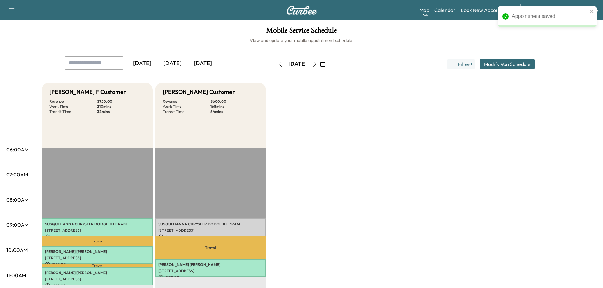
scroll to position [101, 0]
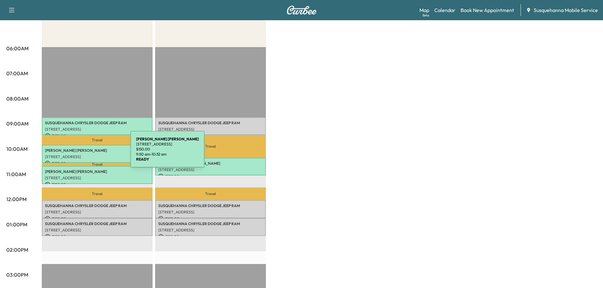
click at [83, 154] on p "[STREET_ADDRESS]" at bounding box center [97, 156] width 104 height 5
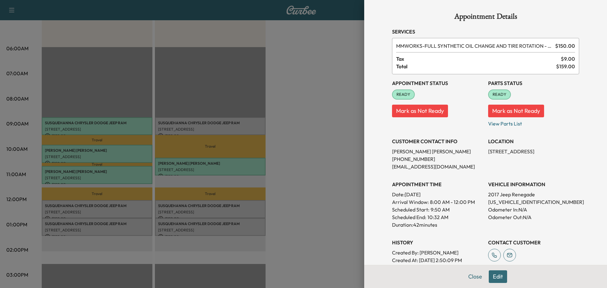
click at [492, 274] on button "Edit" at bounding box center [498, 276] width 18 height 13
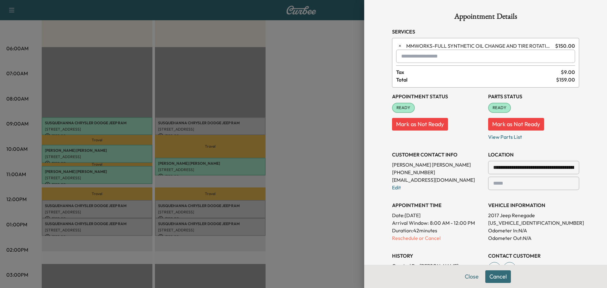
click at [413, 58] on input "text" at bounding box center [485, 56] width 179 height 13
click at [430, 73] on p "TBF - Tech: [PERSON_NAME] F" at bounding box center [463, 72] width 138 height 9
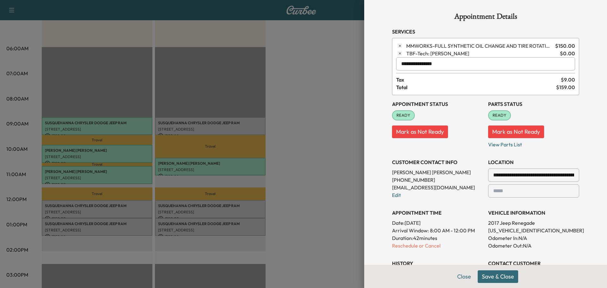
type input "**********"
click at [488, 280] on button "Save & Close" at bounding box center [498, 276] width 40 height 13
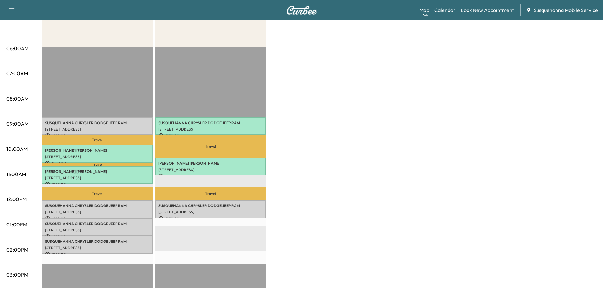
click at [208, 168] on p "[STREET_ADDRESS]" at bounding box center [210, 169] width 104 height 5
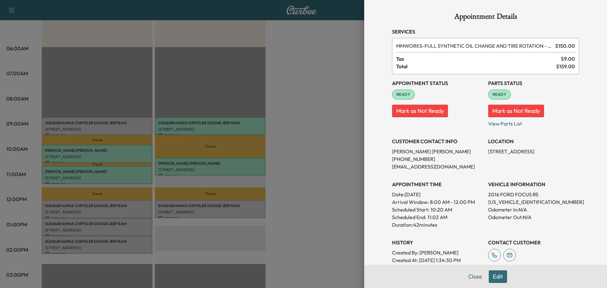
click at [490, 273] on button "Edit" at bounding box center [498, 276] width 18 height 13
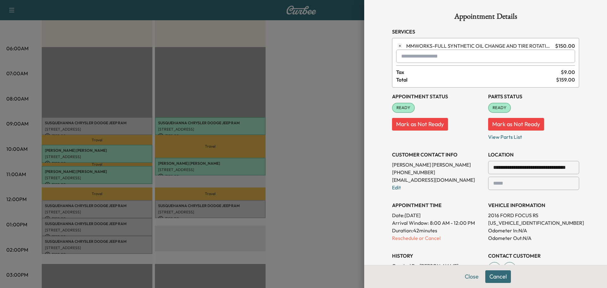
click at [429, 54] on input "text" at bounding box center [485, 56] width 179 height 13
click at [425, 73] on p "TBF - Tech: [PERSON_NAME] F" at bounding box center [463, 72] width 138 height 9
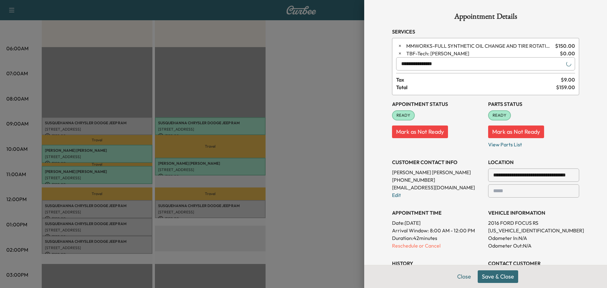
type input "**********"
click at [488, 271] on button "Save & Close" at bounding box center [498, 276] width 40 height 13
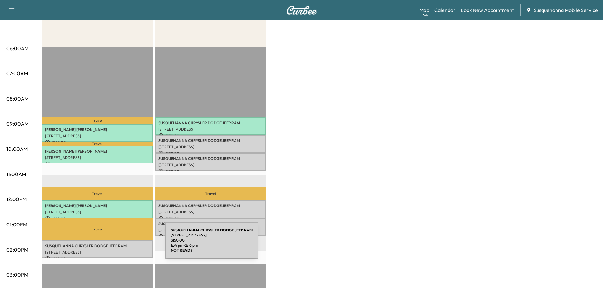
click at [117, 244] on p "SUSQUEHANNA CHRYSLER DODGE JEEP RAM" at bounding box center [97, 246] width 104 height 5
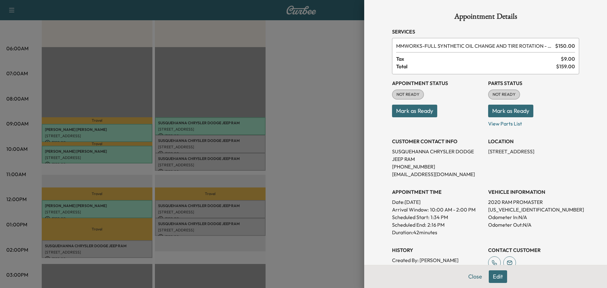
click at [496, 280] on button "Edit" at bounding box center [498, 276] width 18 height 13
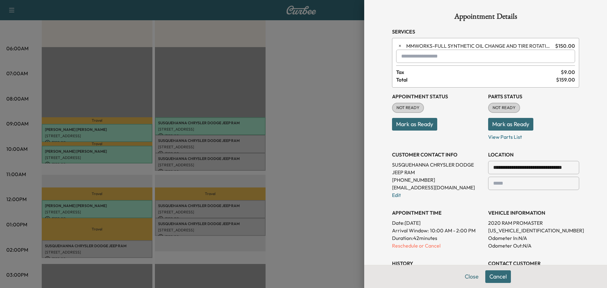
click at [459, 53] on input "text" at bounding box center [485, 56] width 179 height 13
click at [407, 71] on p "TJJ - Tech: [PERSON_NAME]" at bounding box center [463, 72] width 138 height 9
type input "**********"
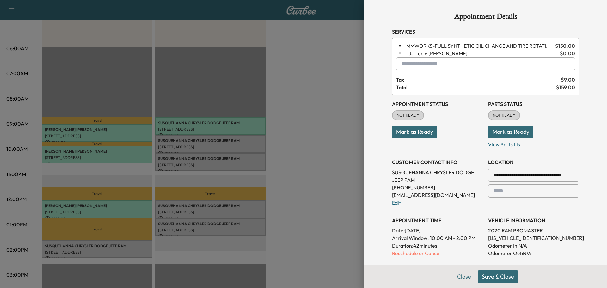
click at [502, 275] on button "Save & Close" at bounding box center [498, 276] width 40 height 13
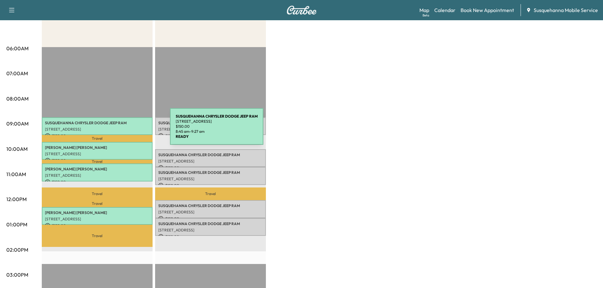
click at [122, 128] on p "[STREET_ADDRESS]" at bounding box center [97, 129] width 104 height 5
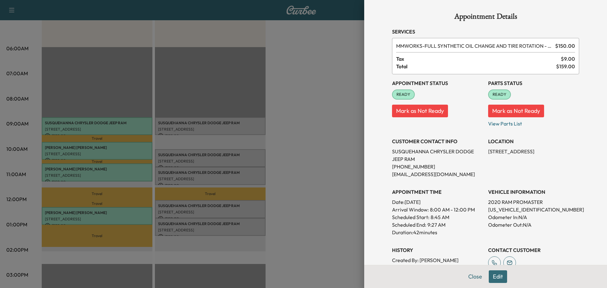
click at [496, 276] on button "Edit" at bounding box center [498, 276] width 18 height 13
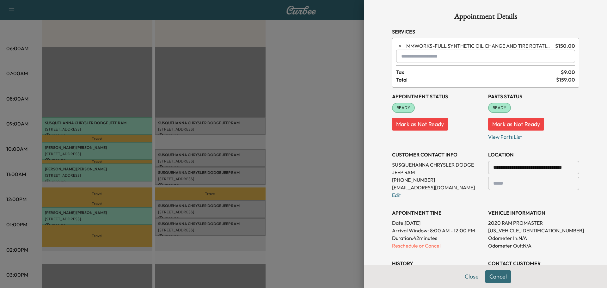
click at [423, 60] on input "text" at bounding box center [485, 56] width 179 height 13
click at [426, 73] on p "TJJ - Tech: [PERSON_NAME]" at bounding box center [463, 72] width 138 height 9
type input "**********"
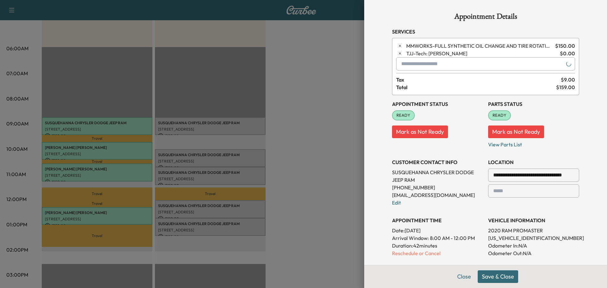
click at [490, 275] on button "Save & Close" at bounding box center [498, 276] width 40 height 13
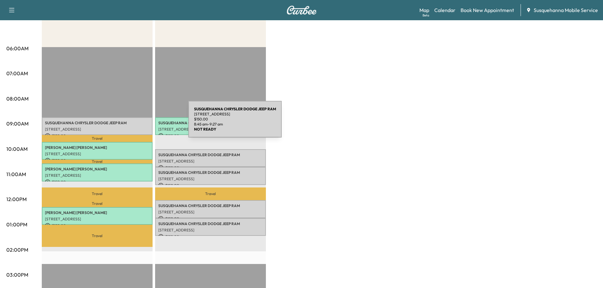
click at [141, 123] on p "SUSQUEHANNA CHRYSLER DODGE JEEP RAM" at bounding box center [97, 123] width 104 height 5
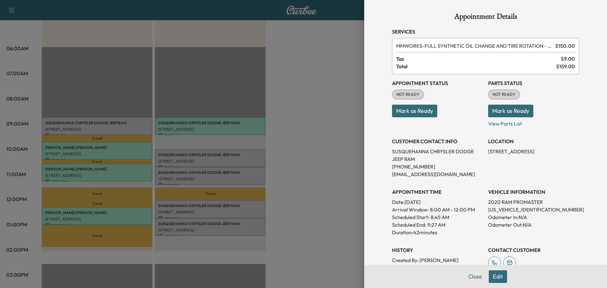
click at [492, 276] on button "Edit" at bounding box center [498, 276] width 18 height 13
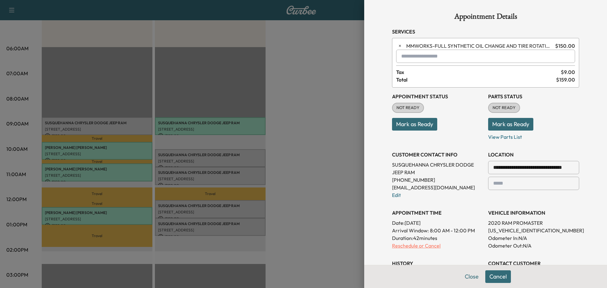
click at [435, 244] on p "Reschedule or Cancel" at bounding box center [437, 246] width 91 height 8
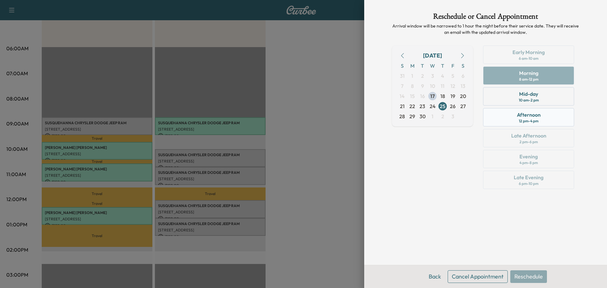
click at [542, 119] on div "Afternoon 12 pm - 4 pm" at bounding box center [528, 117] width 91 height 18
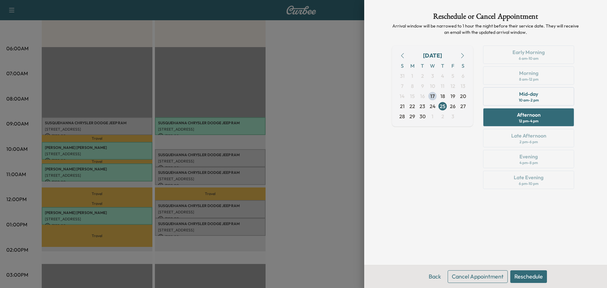
click at [525, 278] on button "Reschedule" at bounding box center [529, 276] width 37 height 13
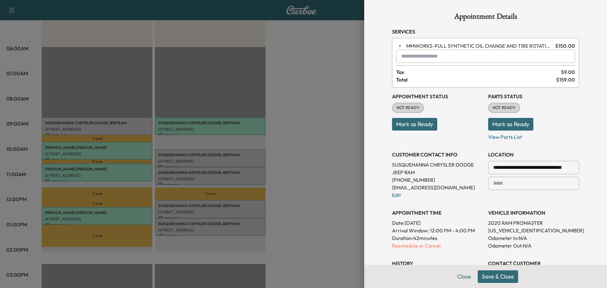
click at [502, 277] on button "Save & Close" at bounding box center [498, 276] width 40 height 13
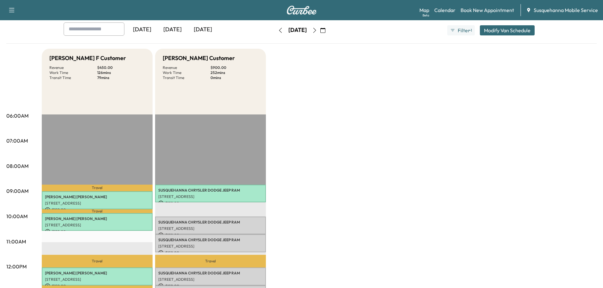
scroll to position [0, 0]
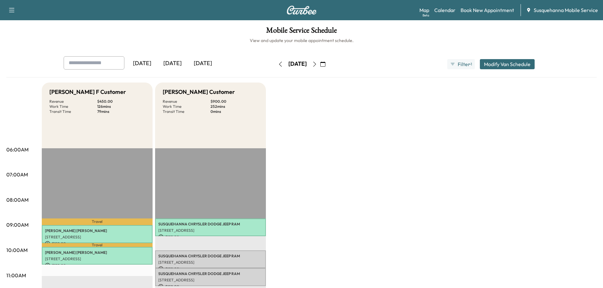
click at [490, 65] on button "Modify Van Schedule" at bounding box center [507, 64] width 55 height 10
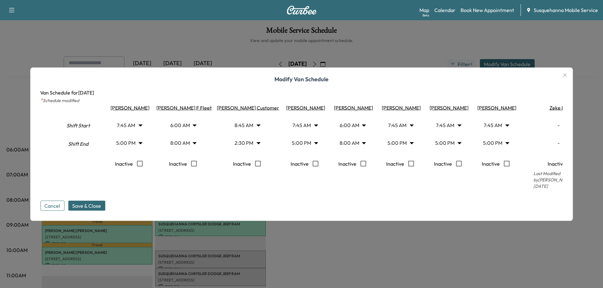
click at [53, 202] on button "Cancel" at bounding box center [52, 206] width 24 height 10
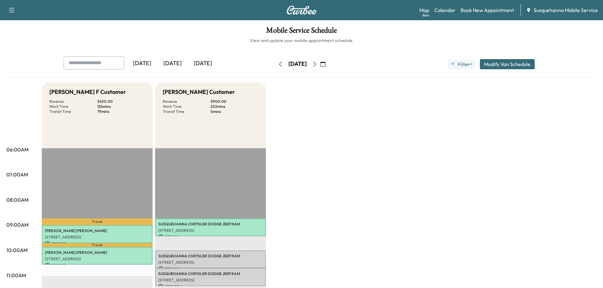
click at [278, 66] on icon "button" at bounding box center [280, 64] width 5 height 5
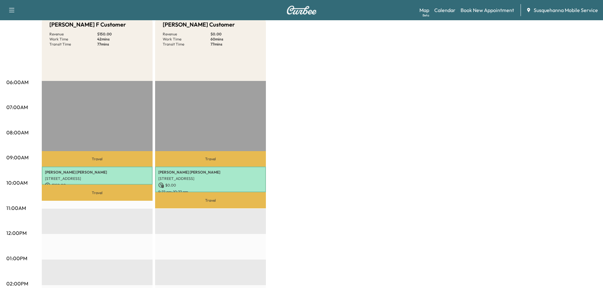
scroll to position [34, 0]
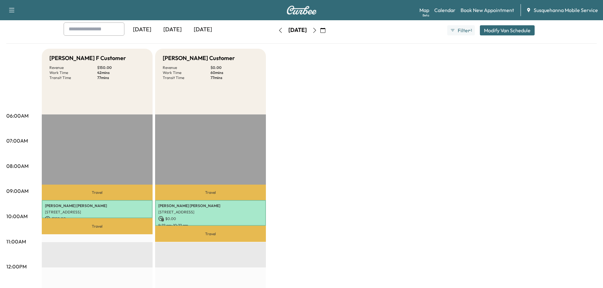
click at [278, 30] on icon "button" at bounding box center [280, 30] width 5 height 5
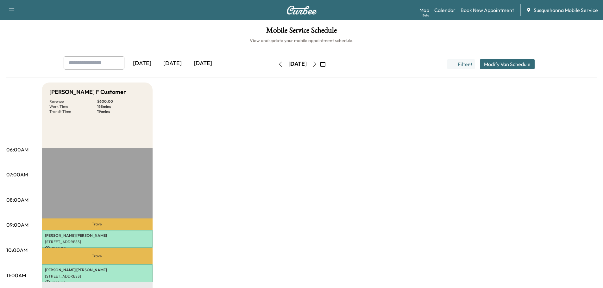
click at [278, 64] on icon "button" at bounding box center [280, 64] width 5 height 5
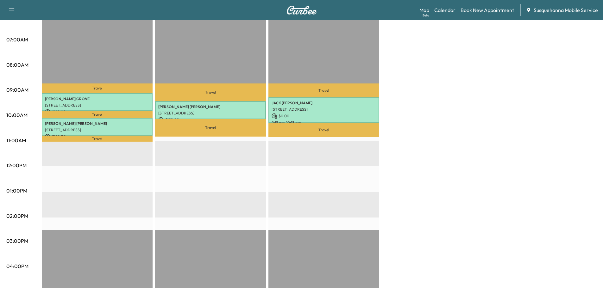
scroll to position [34, 0]
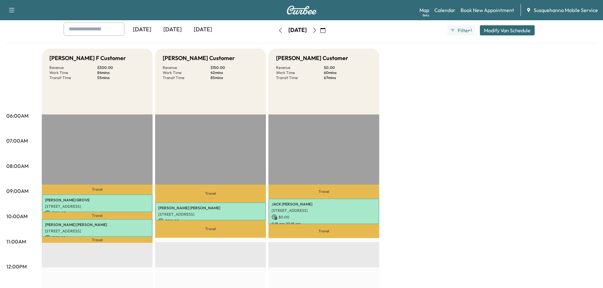
click at [275, 31] on button "button" at bounding box center [280, 30] width 11 height 10
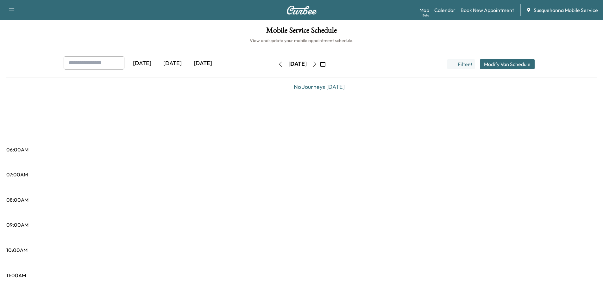
click at [278, 62] on icon "button" at bounding box center [280, 64] width 5 height 5
click at [275, 66] on button "button" at bounding box center [280, 64] width 11 height 10
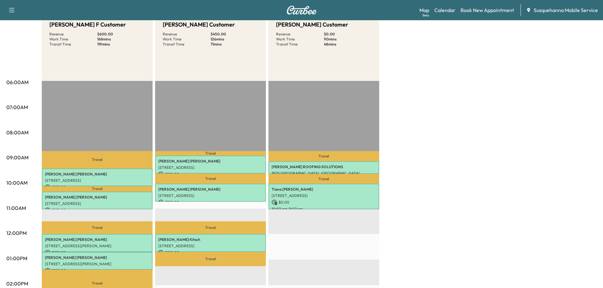
scroll to position [34, 0]
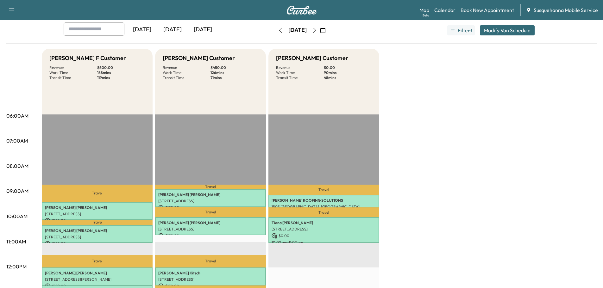
click at [278, 29] on icon "button" at bounding box center [280, 30] width 5 height 5
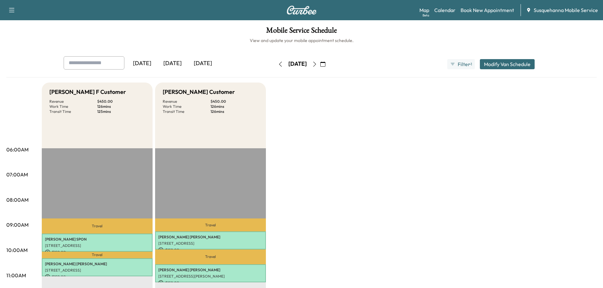
scroll to position [135, 0]
